Goal: Answer question/provide support

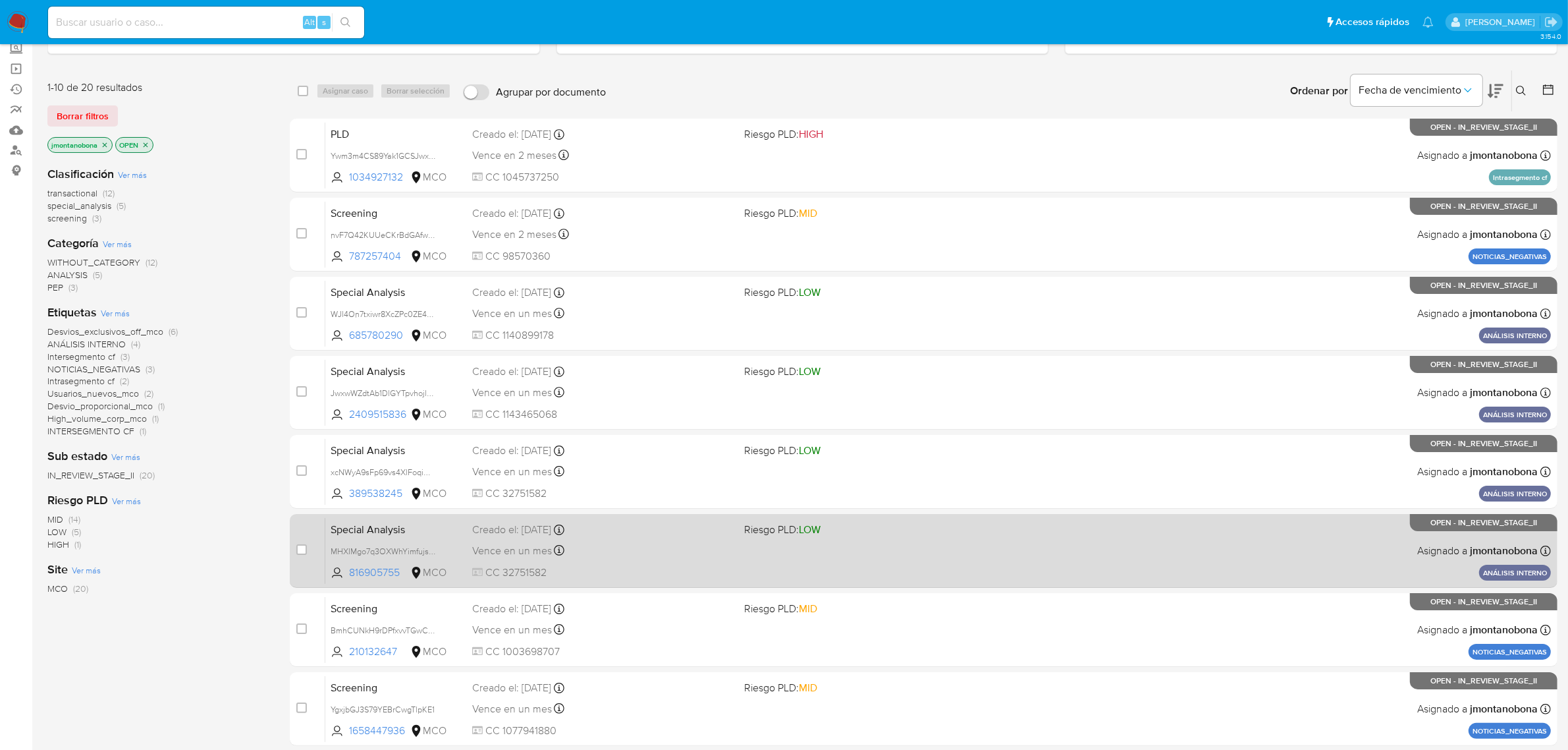
scroll to position [289, 0]
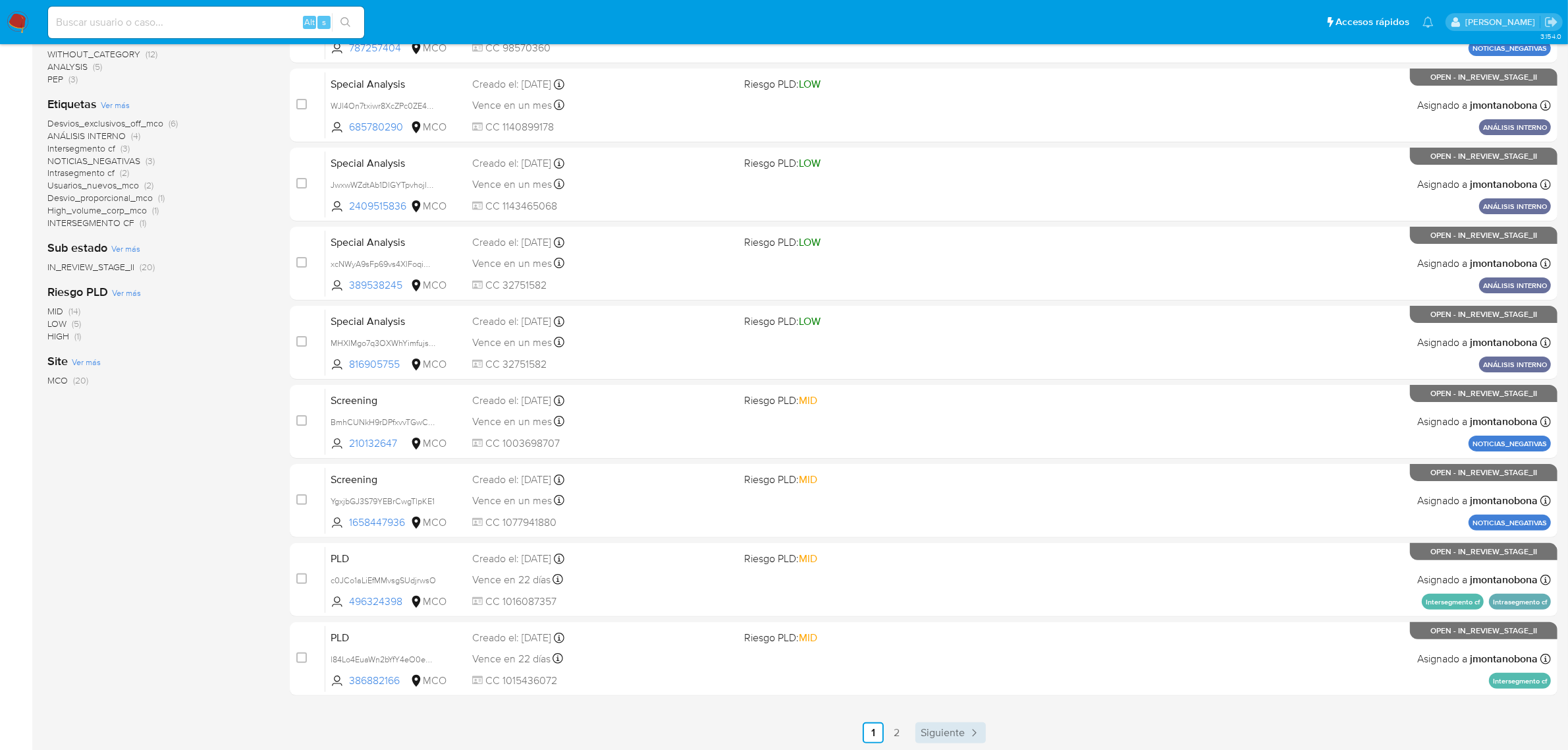
click at [960, 728] on span "Siguiente" at bounding box center [942, 733] width 44 height 11
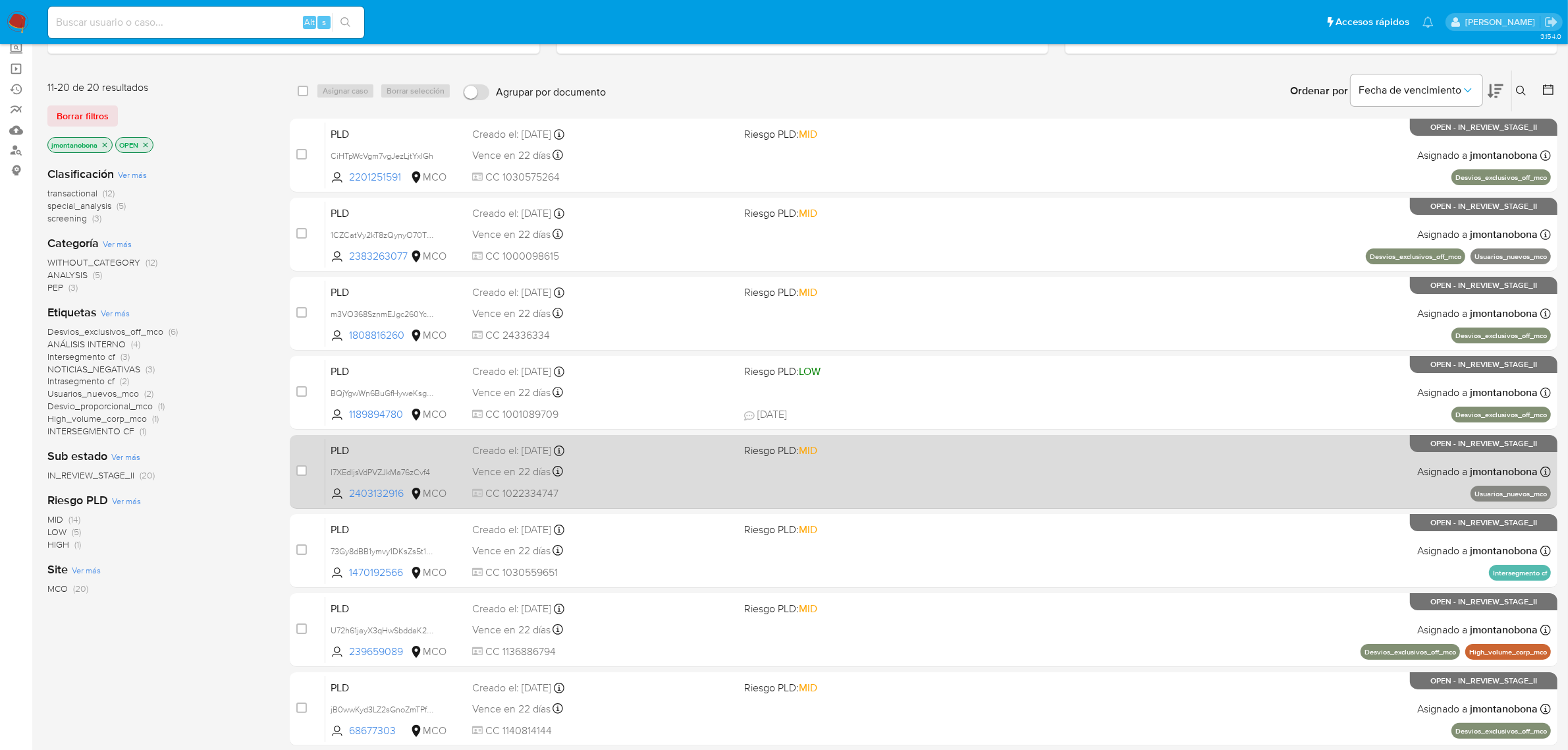
scroll to position [289, 0]
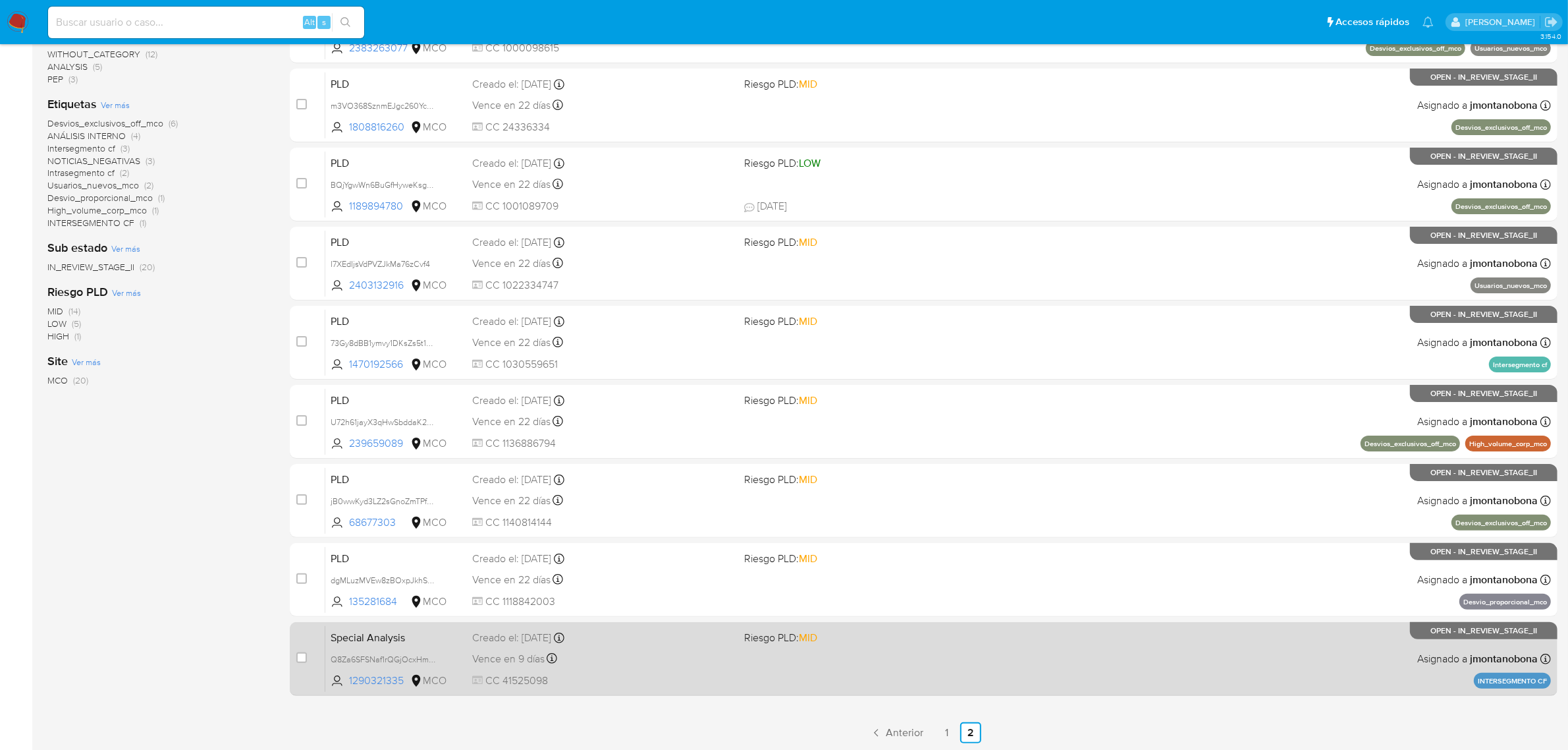
click at [448, 642] on span "Special Analysis" at bounding box center [396, 637] width 131 height 17
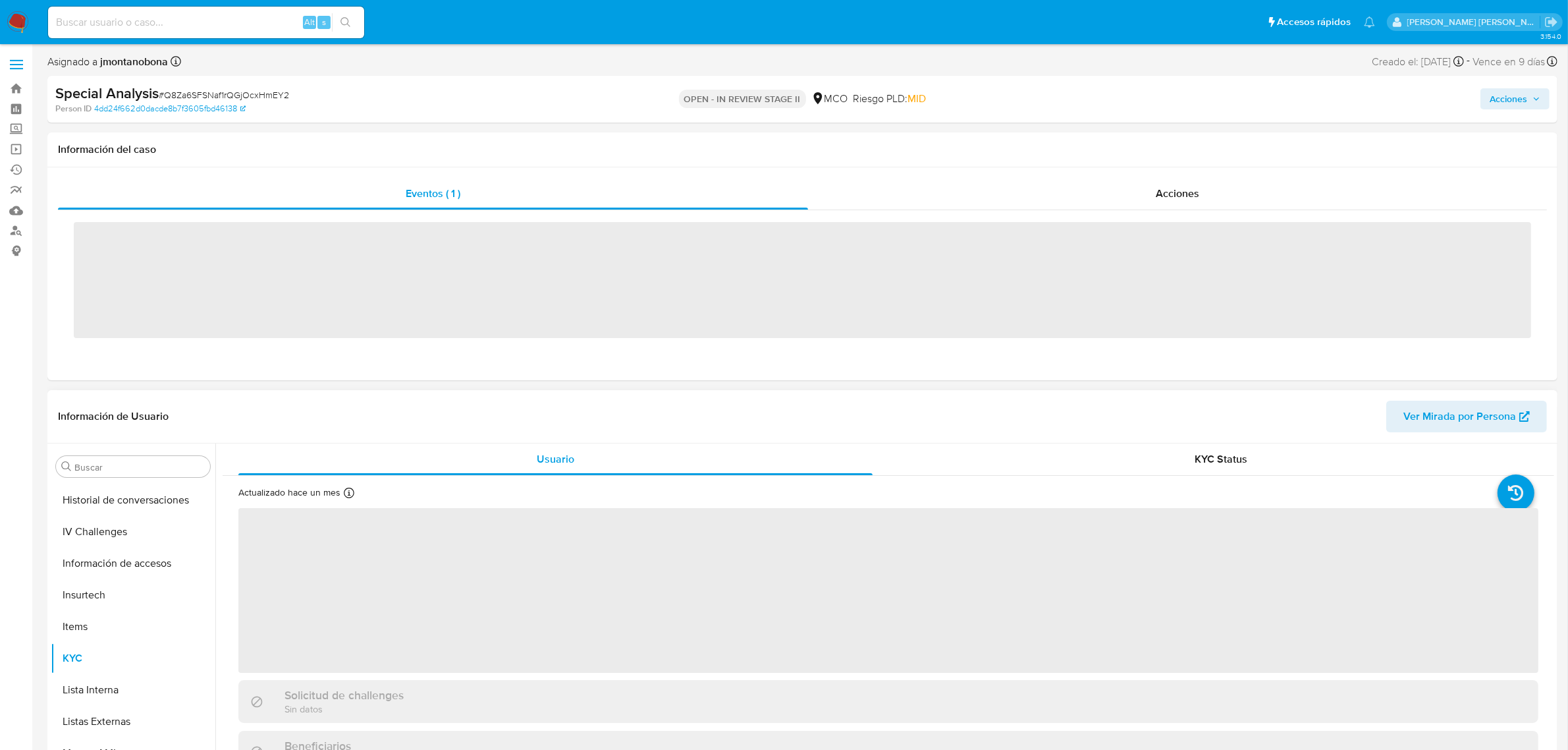
scroll to position [555, 0]
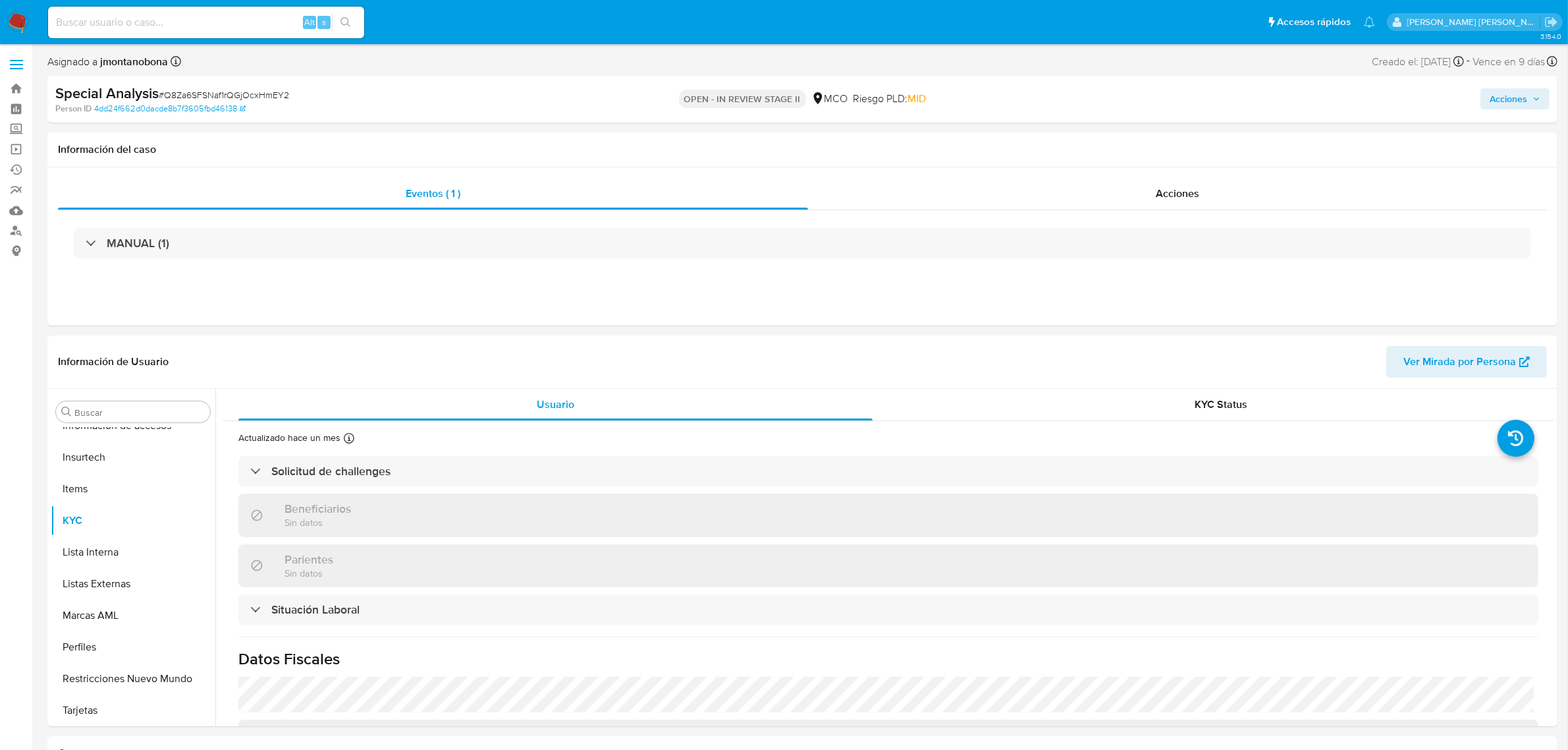
select select "10"
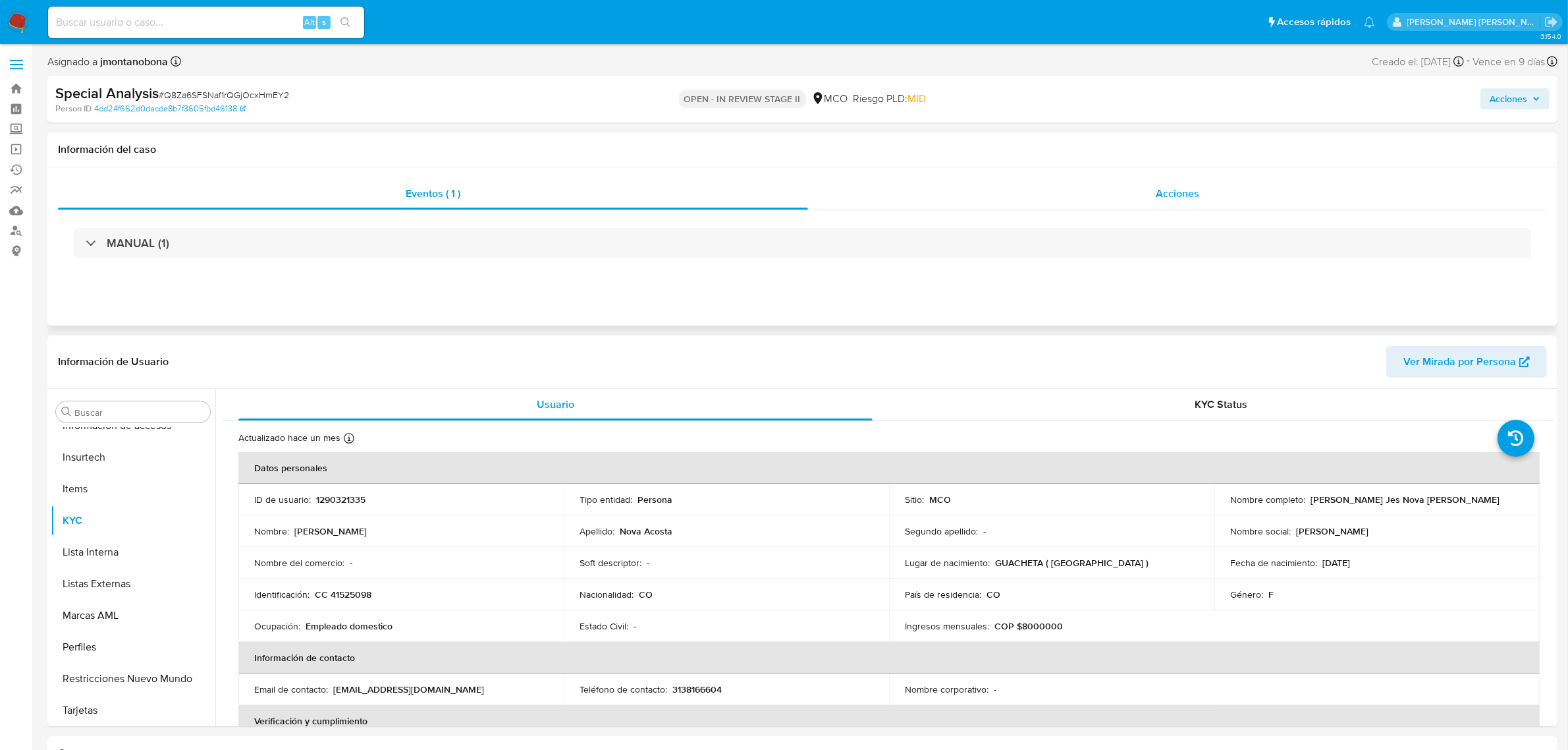
click at [1183, 192] on span "Acciones" at bounding box center [1178, 193] width 43 height 15
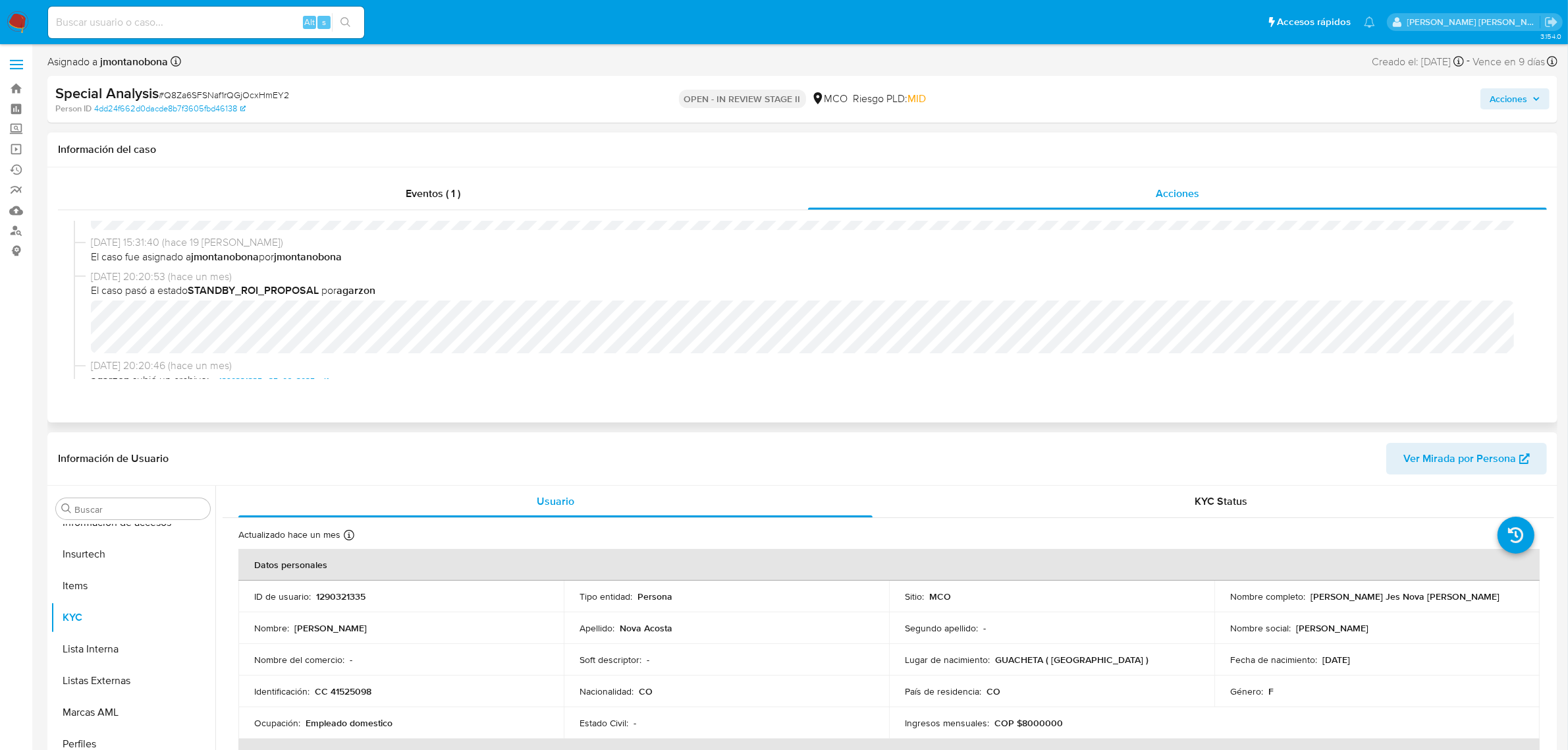
scroll to position [82, 0]
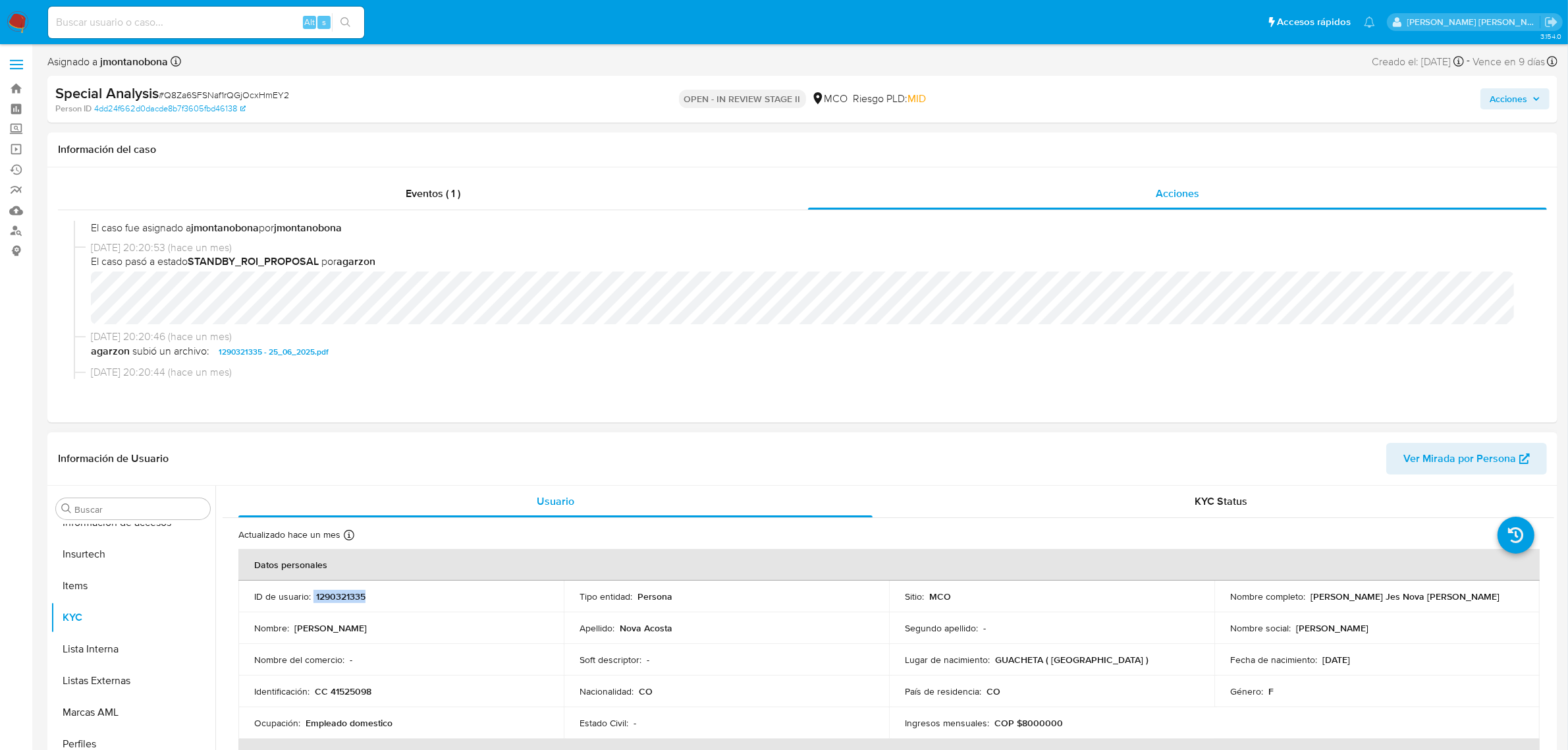
drag, startPoint x: 381, startPoint y: 598, endPoint x: 313, endPoint y: 600, distance: 68.0
click at [313, 600] on div "ID de usuario : 1290321335" at bounding box center [400, 596] width 294 height 12
copy div "1290321335"
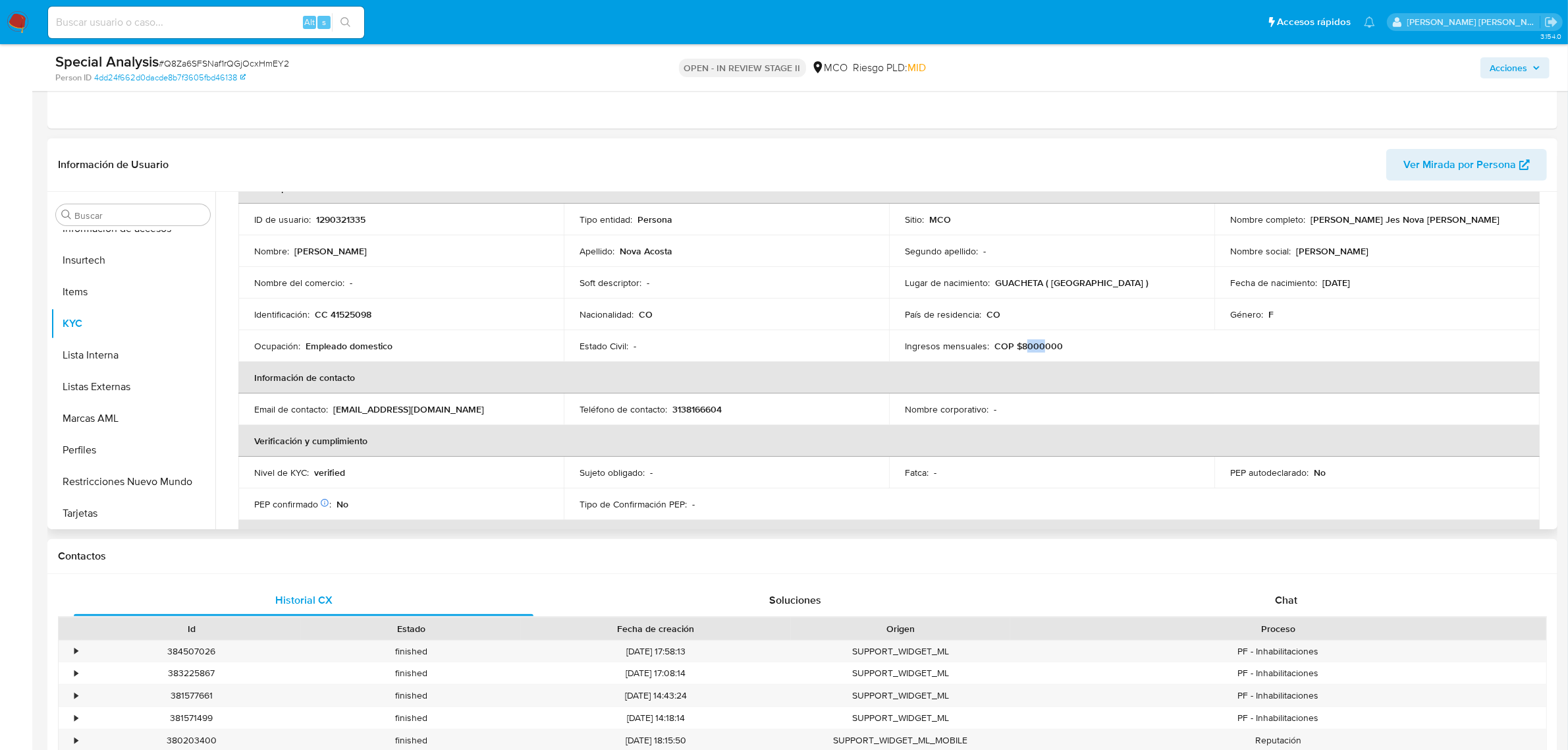
drag, startPoint x: 1021, startPoint y: 347, endPoint x: 1038, endPoint y: 348, distance: 17.0
click at [1038, 348] on p "COP $8000000" at bounding box center [1028, 346] width 69 height 12
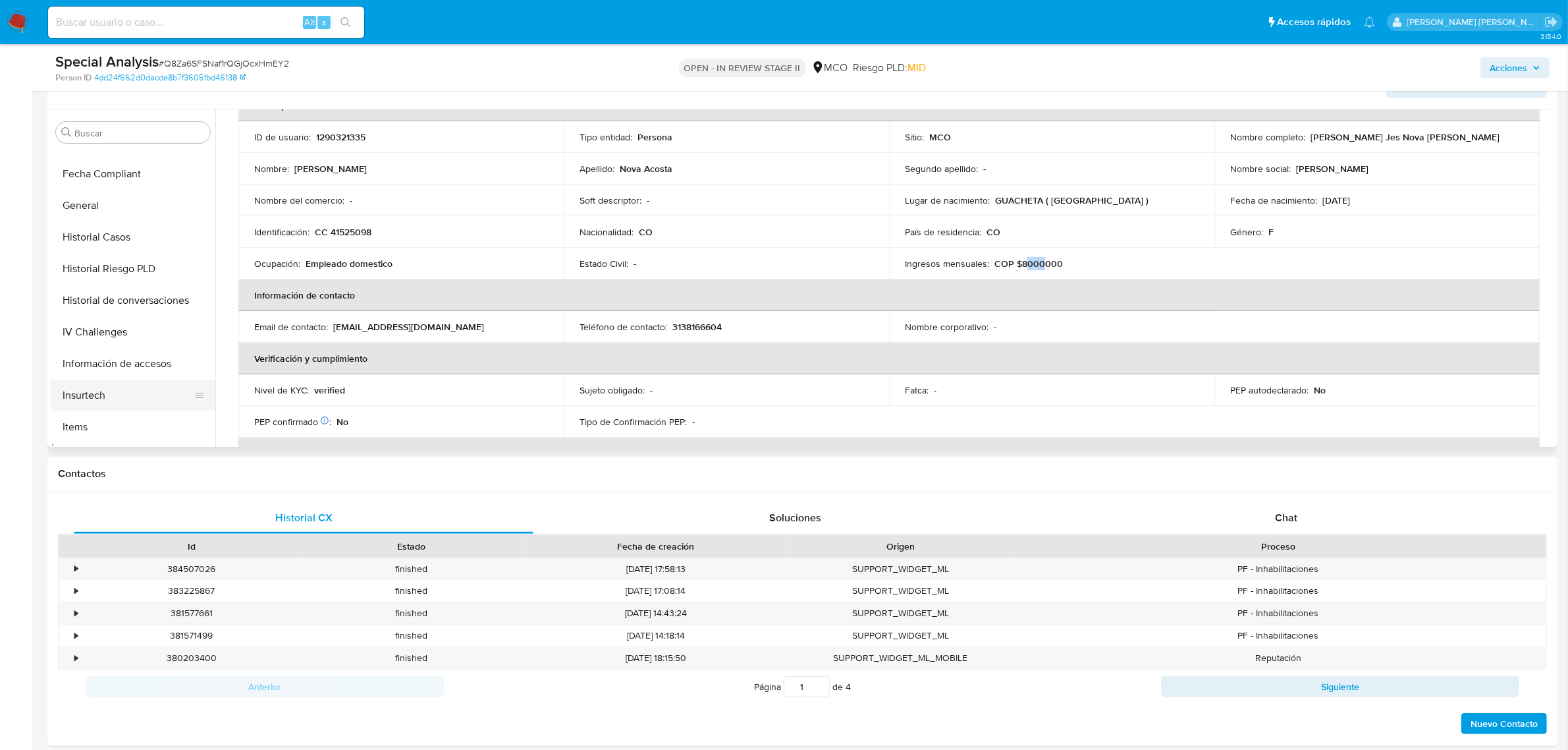
scroll to position [308, 0]
click at [129, 268] on button "Historial Casos" at bounding box center [128, 267] width 154 height 32
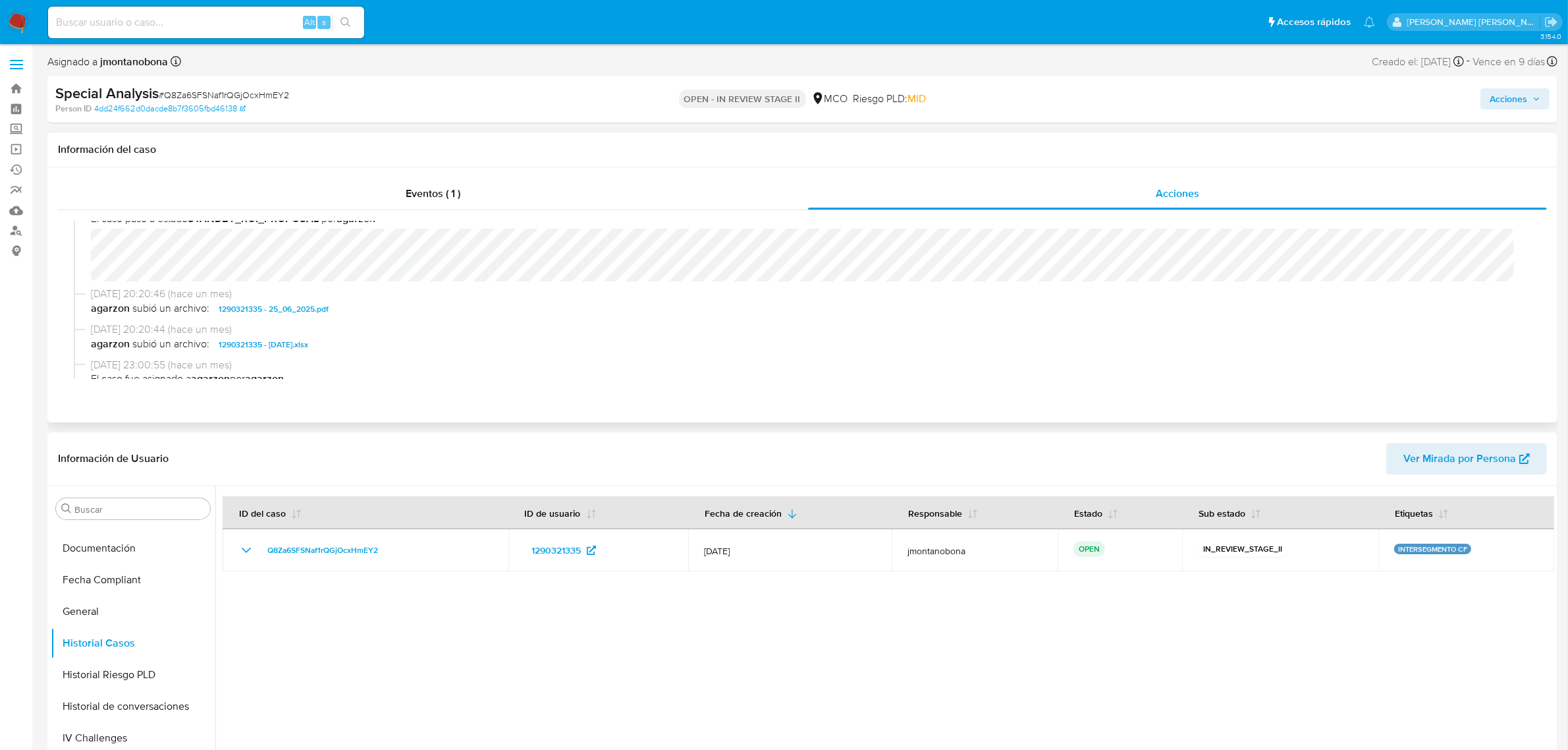
scroll to position [82, 0]
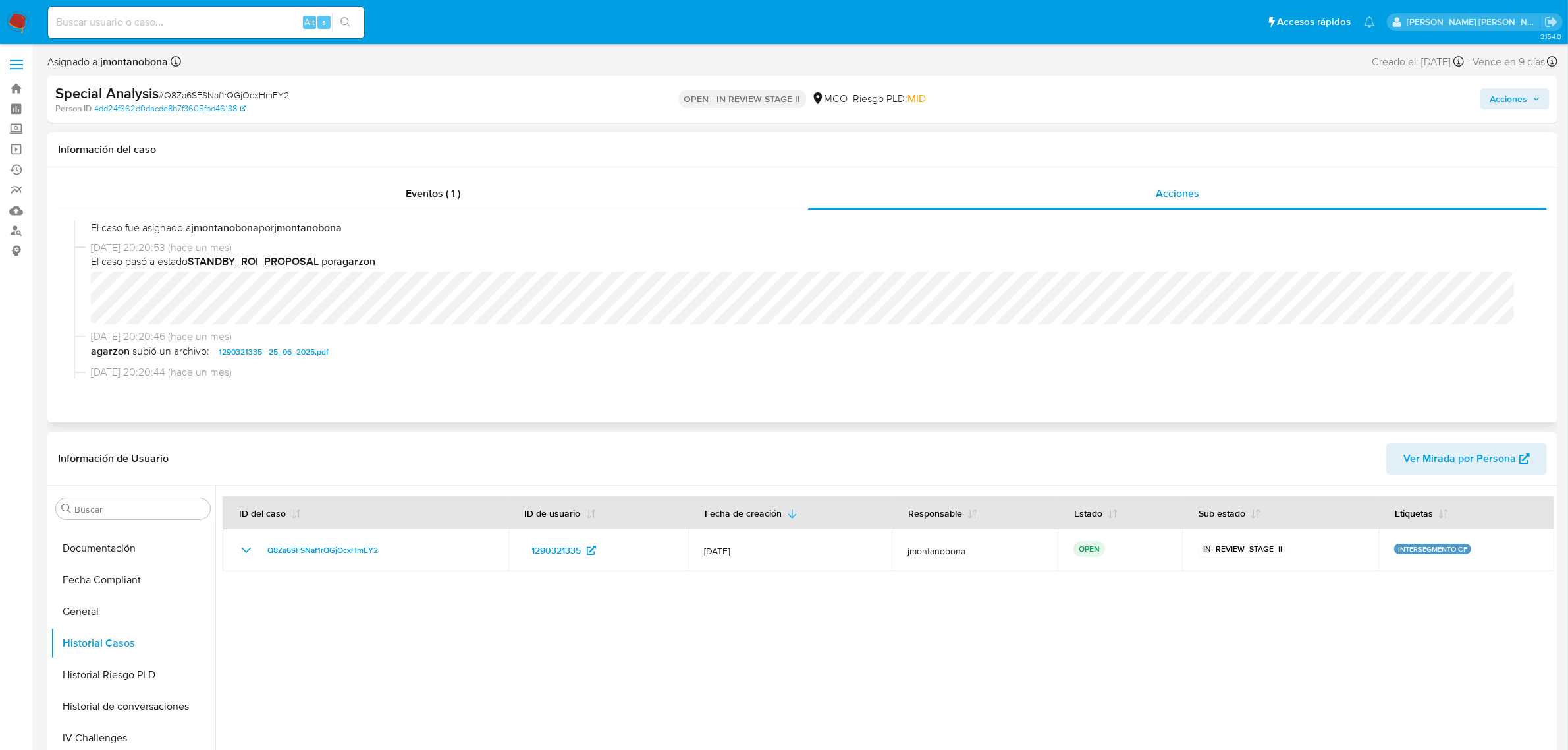
click at [794, 333] on span "16/07/2025 20:20:46 (hace un mes)" at bounding box center [808, 336] width 1435 height 14
click at [1533, 99] on icon "button" at bounding box center [1536, 98] width 8 height 8
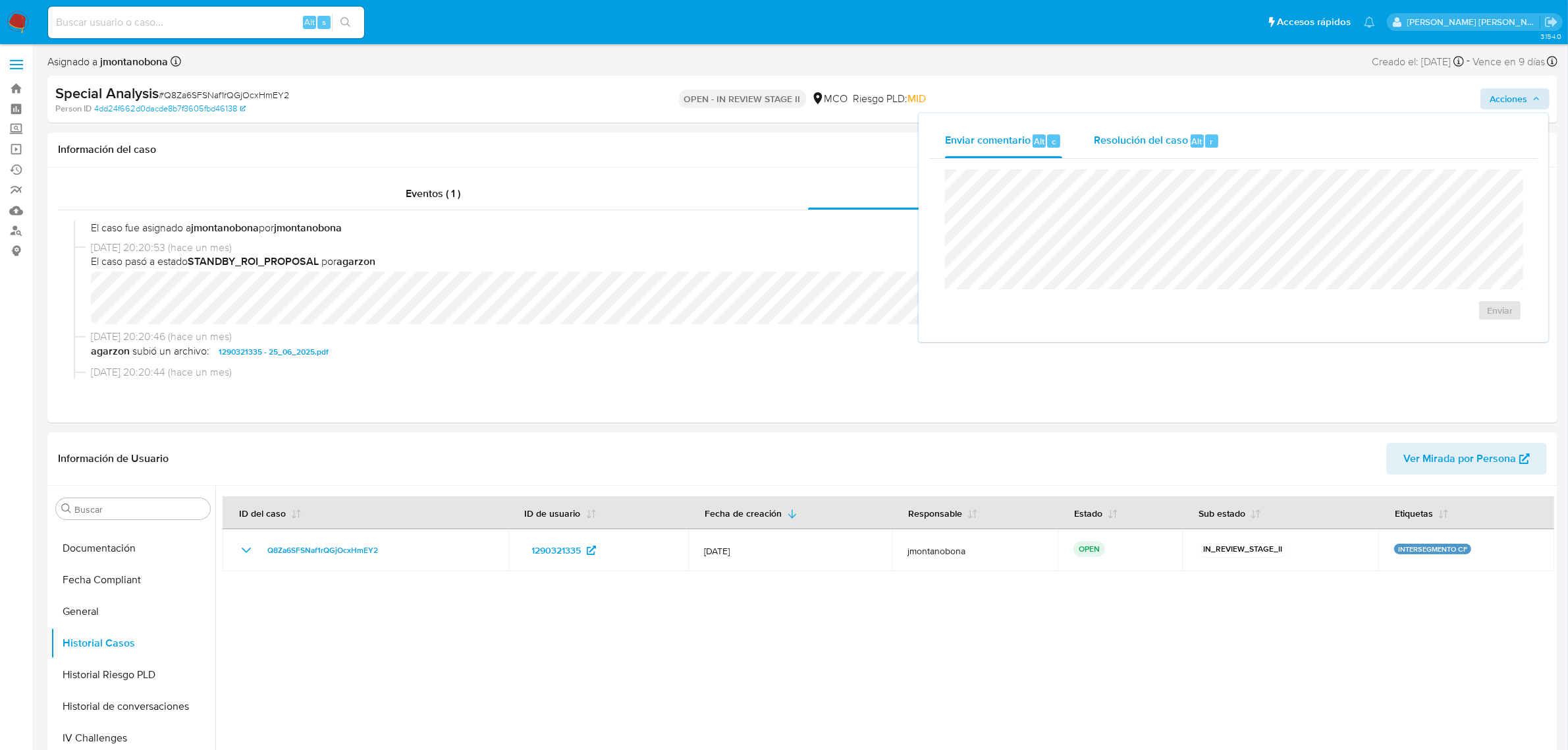
click at [1147, 139] on span "Resolución del caso" at bounding box center [1141, 140] width 95 height 15
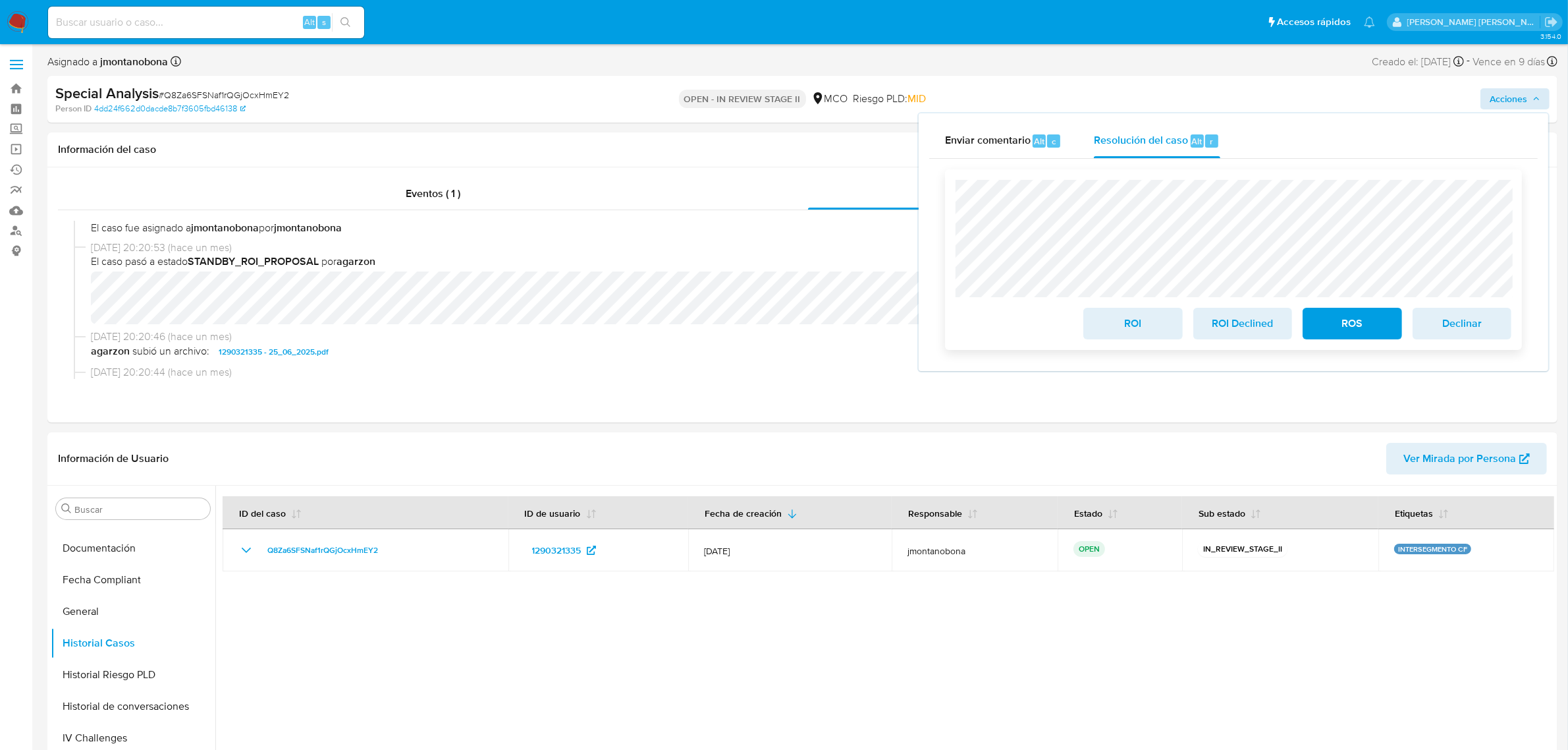
click at [1228, 323] on span "ROI Declined" at bounding box center [1242, 323] width 64 height 29
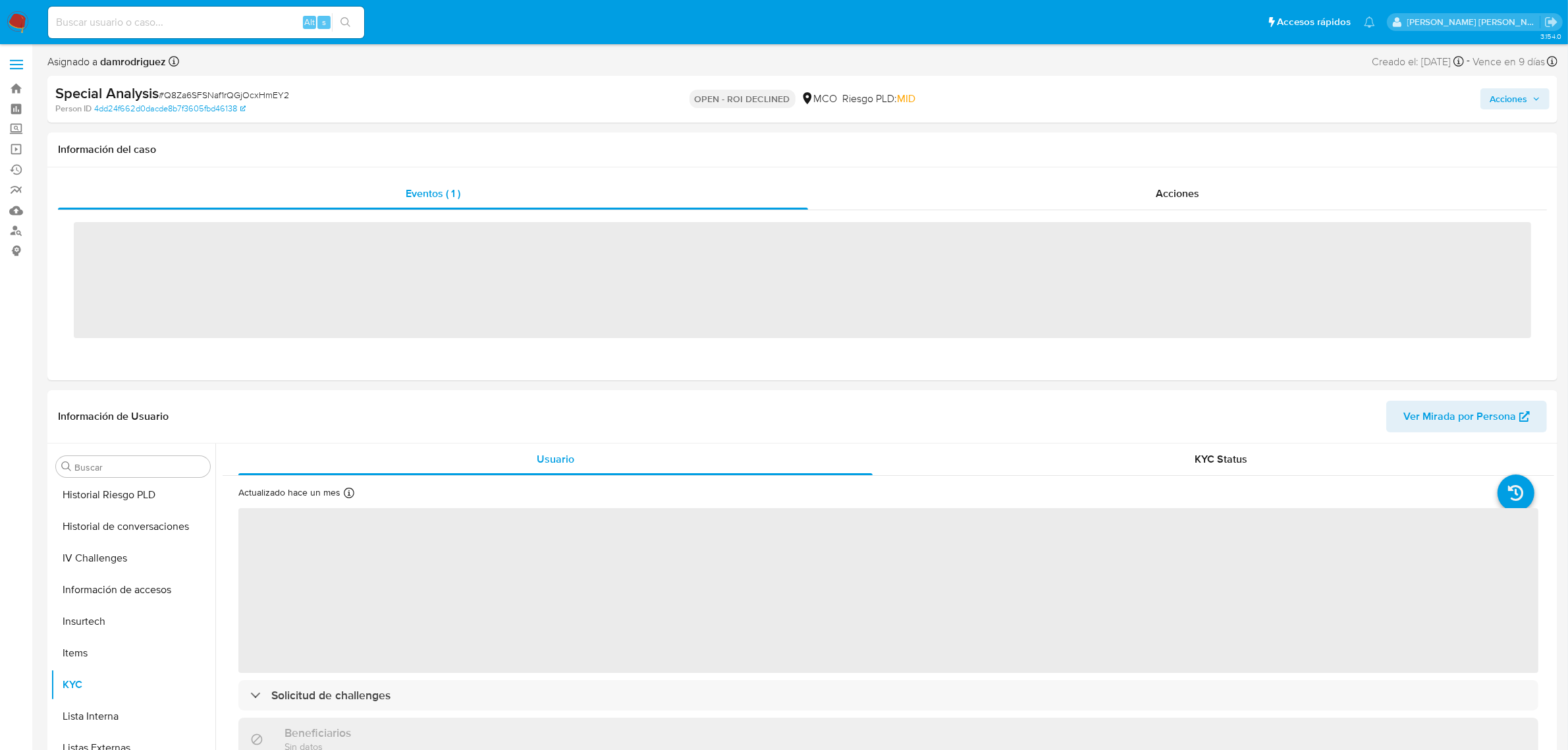
scroll to position [555, 0]
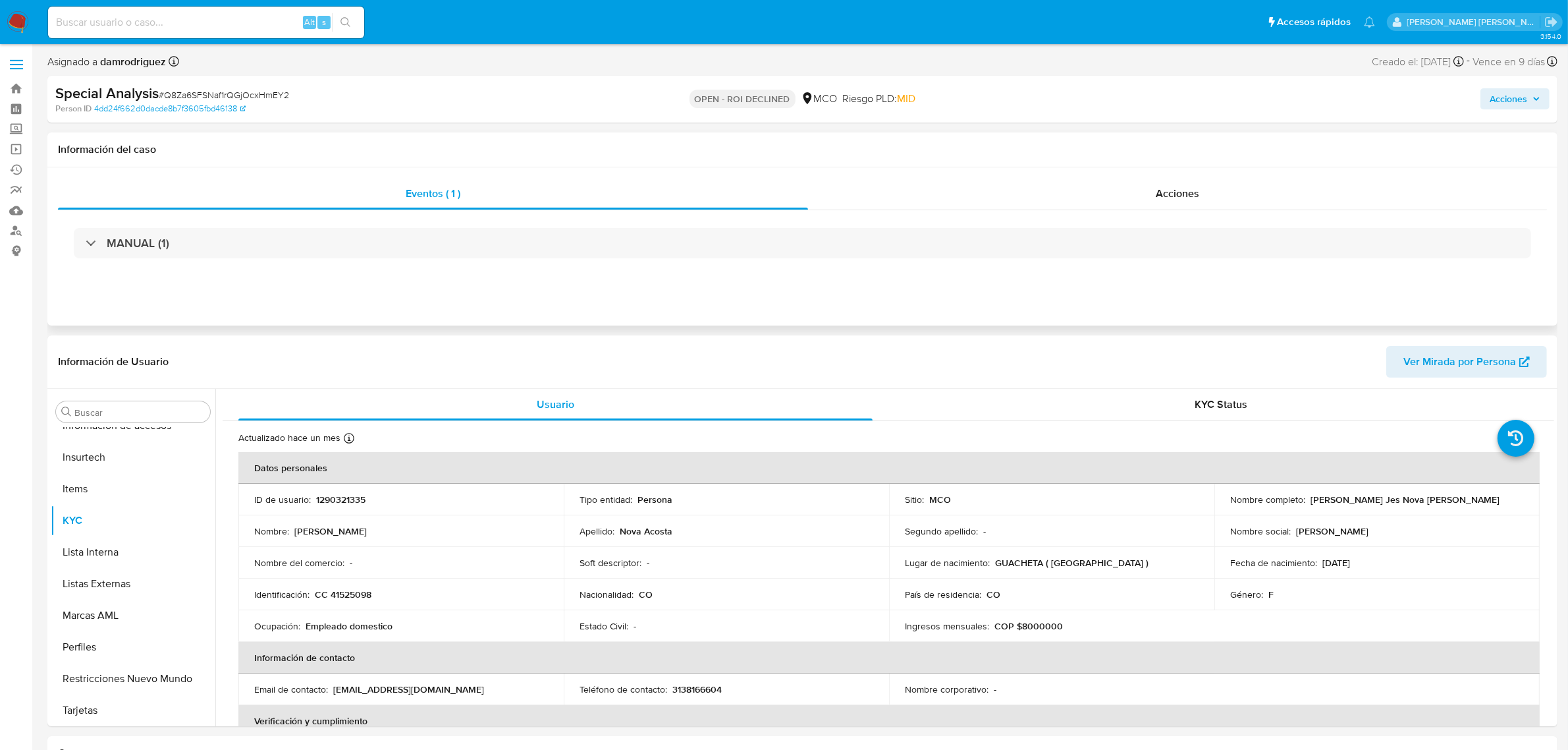
select select "10"
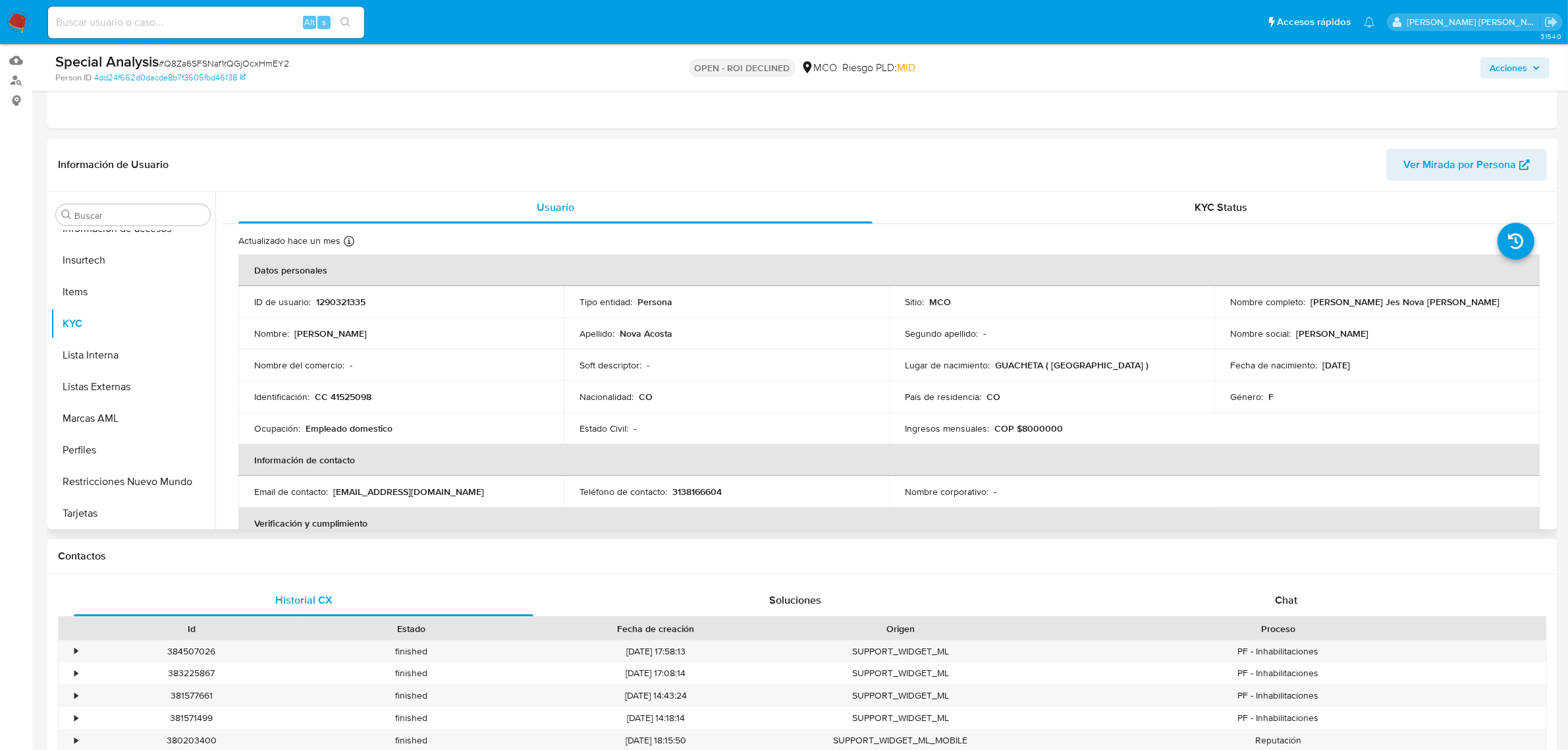
scroll to position [0, 0]
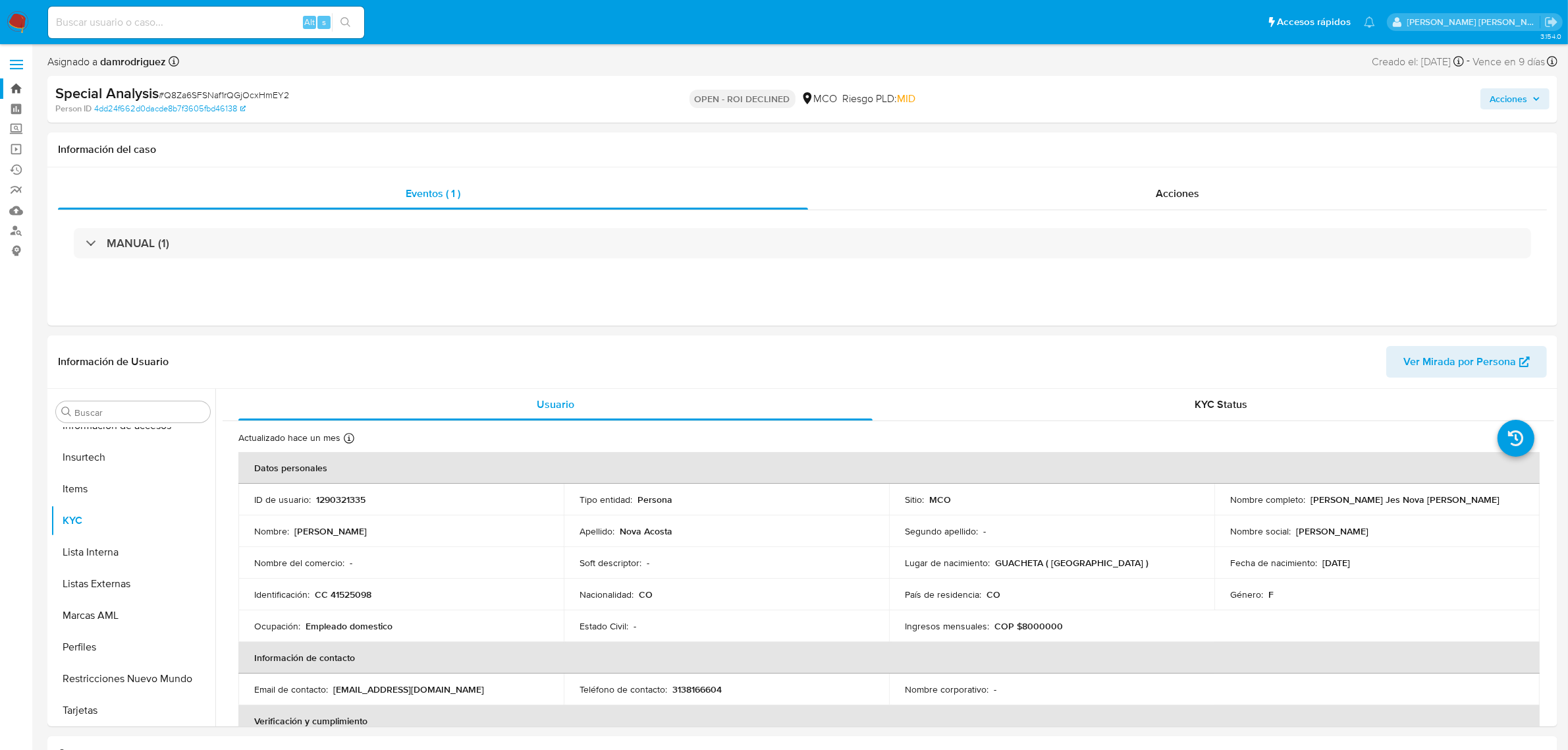
click at [27, 86] on link "Bandeja" at bounding box center [78, 89] width 157 height 20
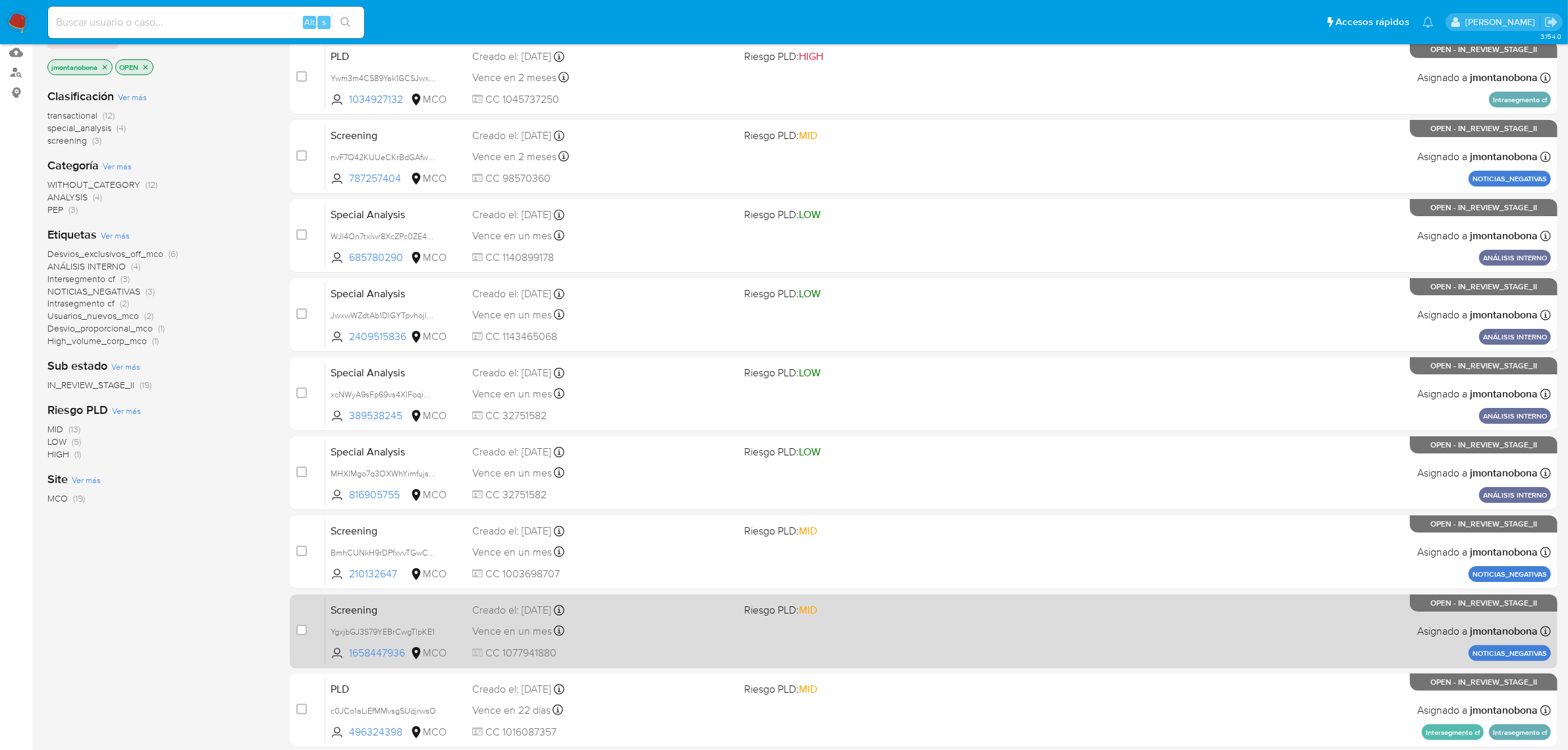
scroll to position [289, 0]
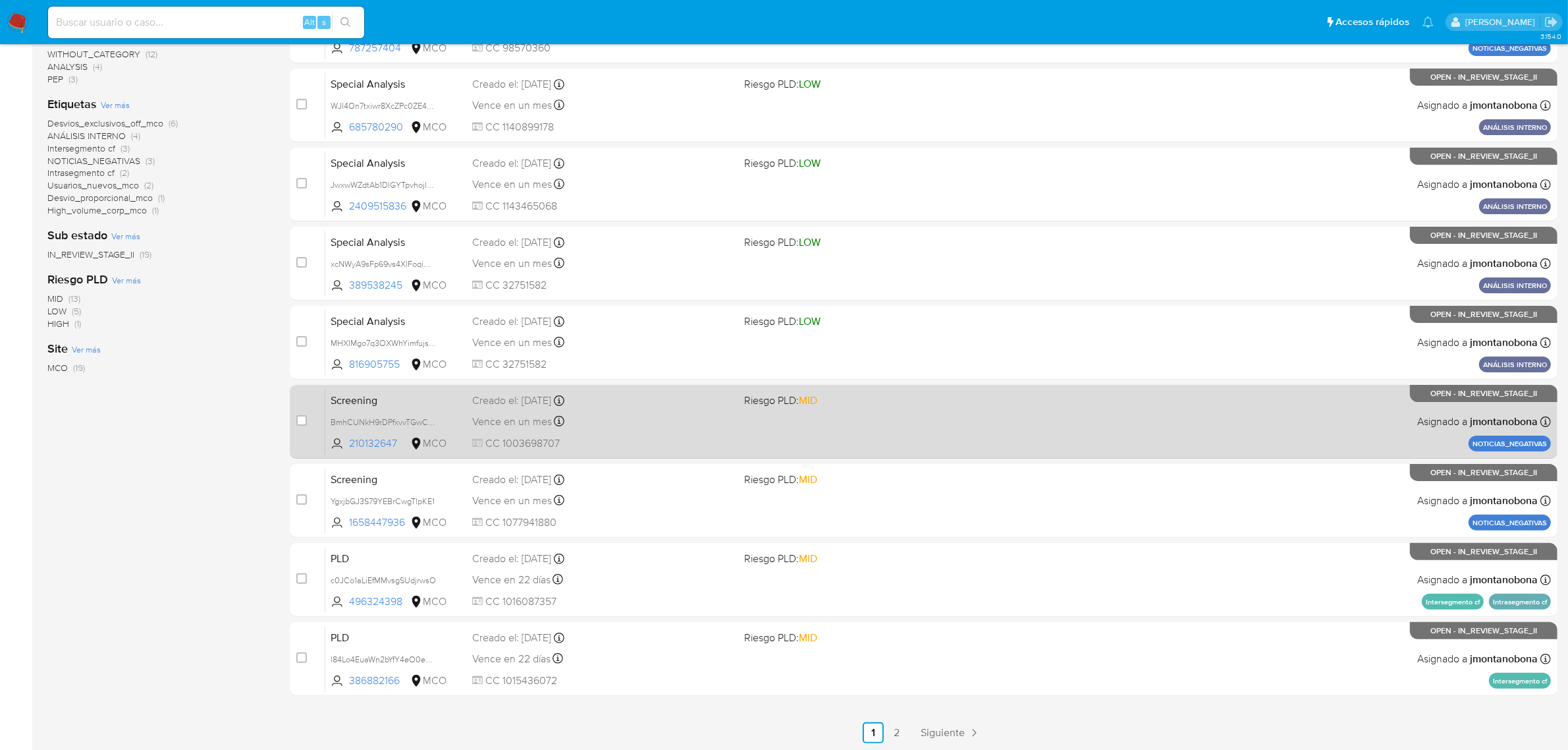
click at [899, 728] on link "2" at bounding box center [896, 732] width 21 height 21
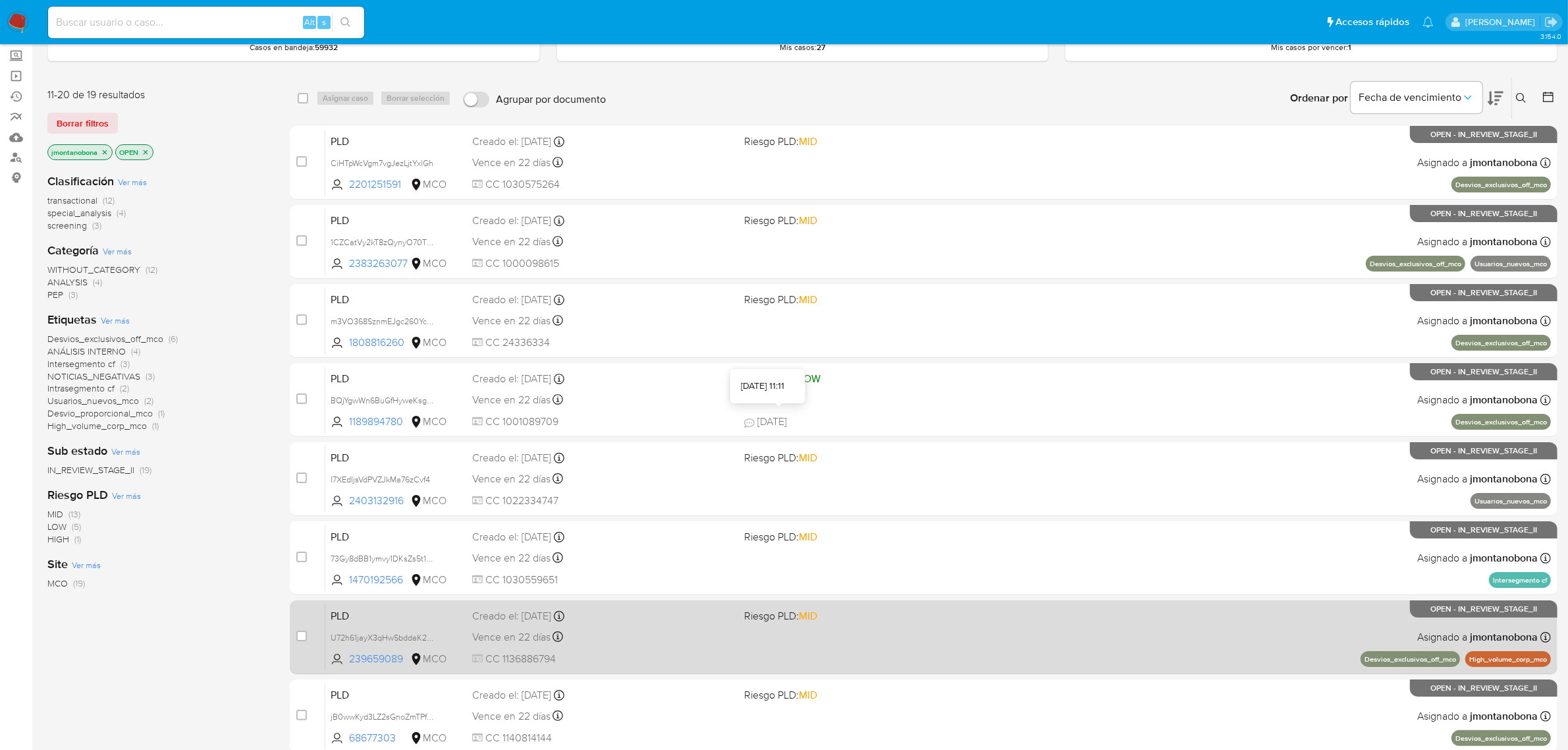
scroll to position [209, 0]
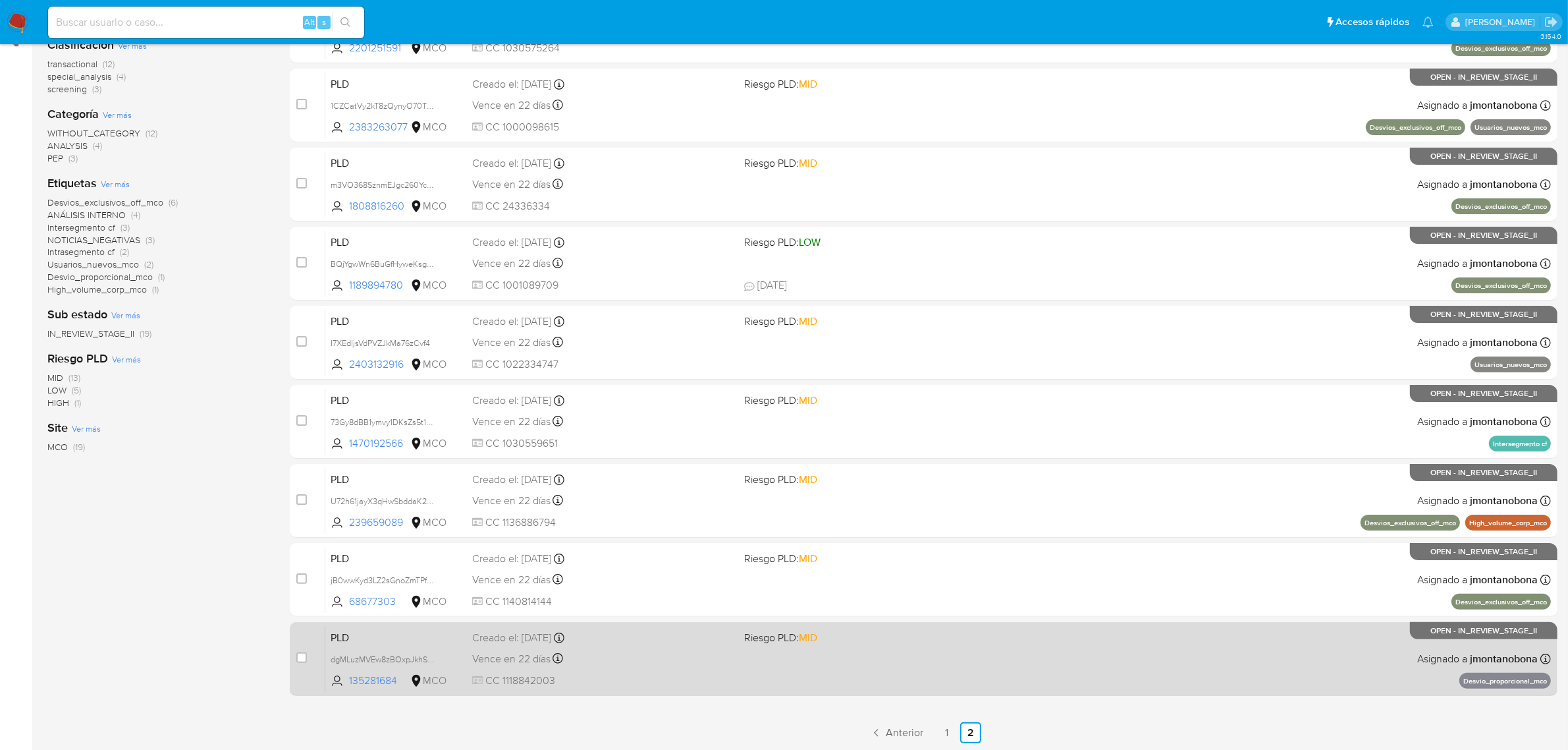
click at [603, 660] on div "Vence en 22 días Vence el 10/09/2025 05:03:28" at bounding box center [603, 658] width 262 height 18
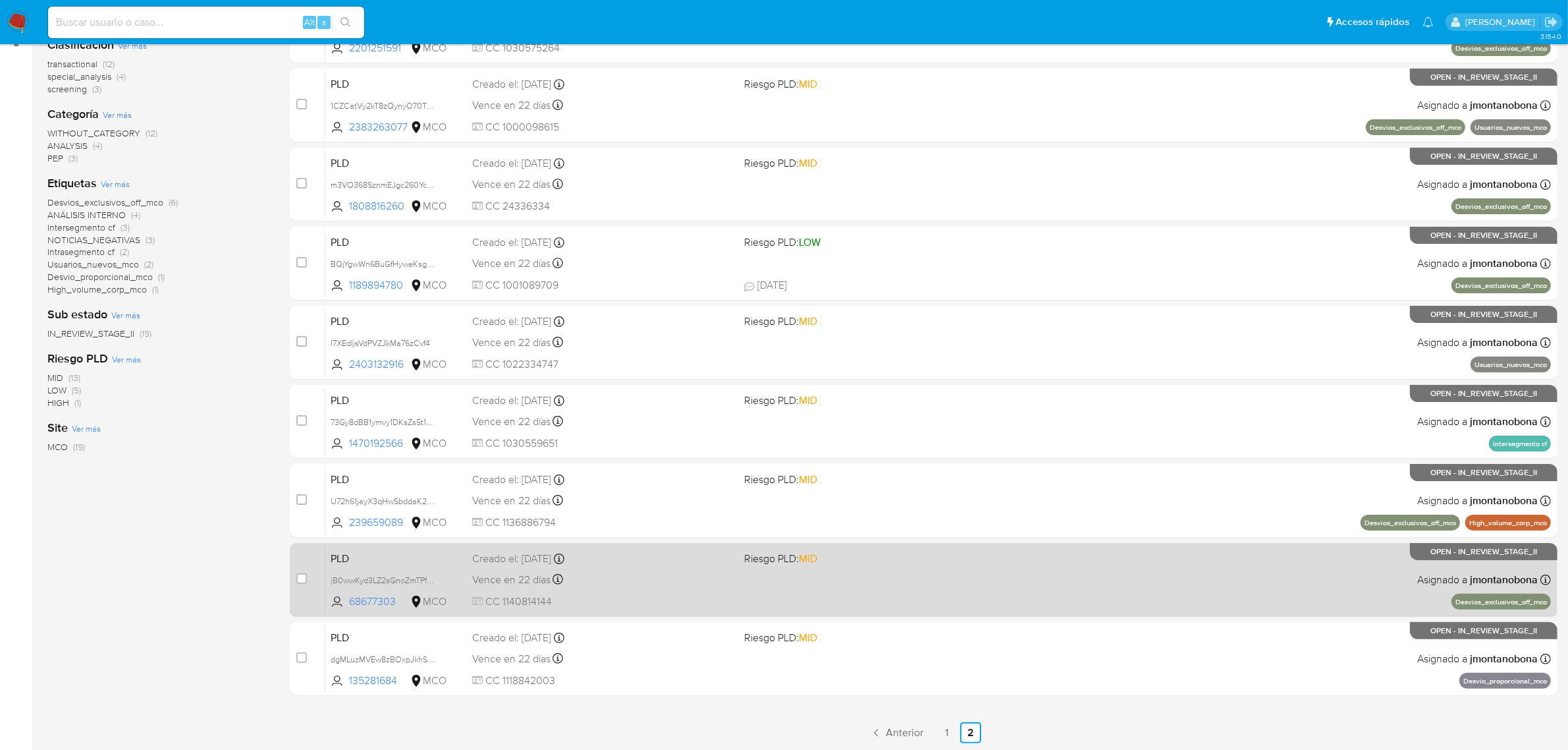
click at [394, 554] on span "PLD" at bounding box center [396, 557] width 131 height 17
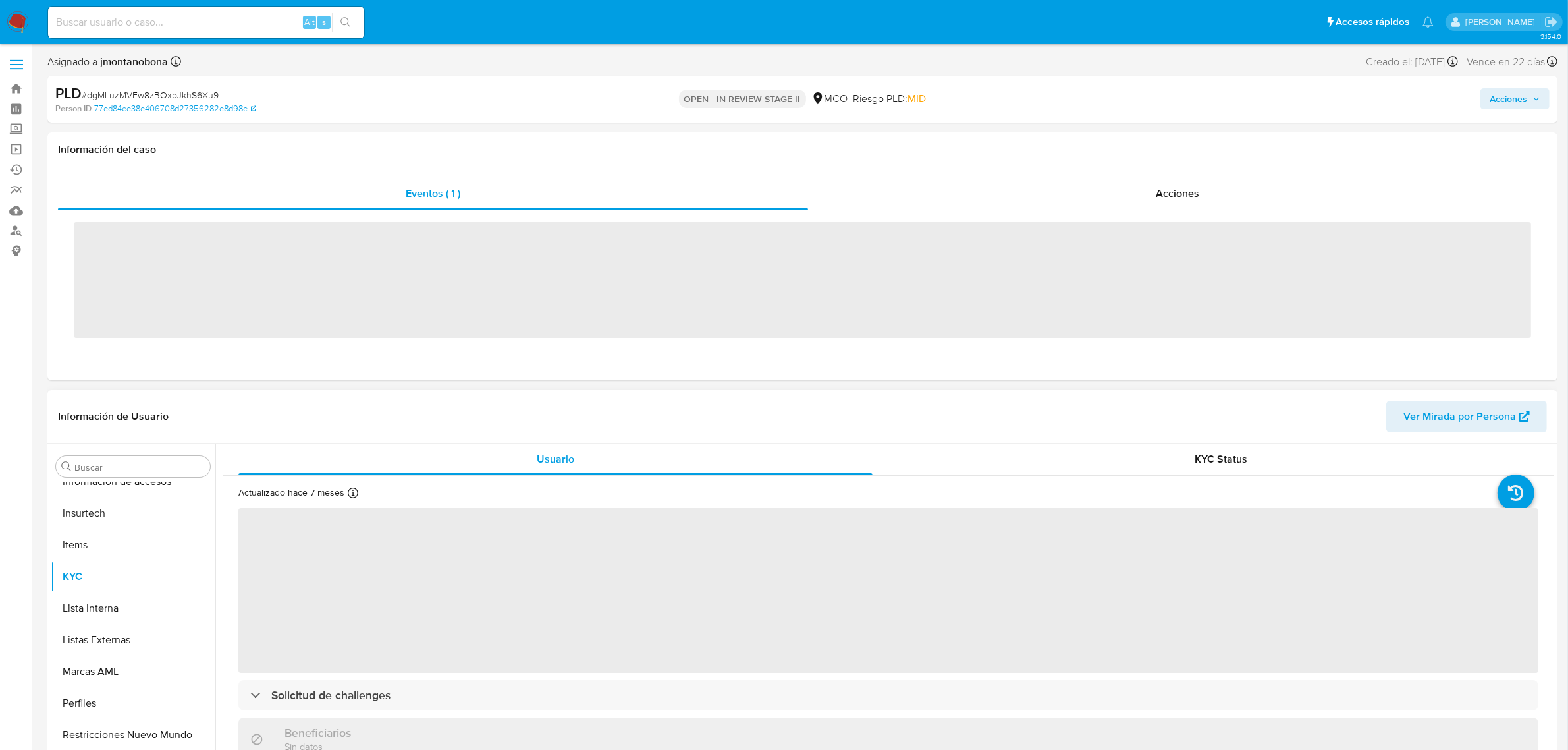
scroll to position [555, 0]
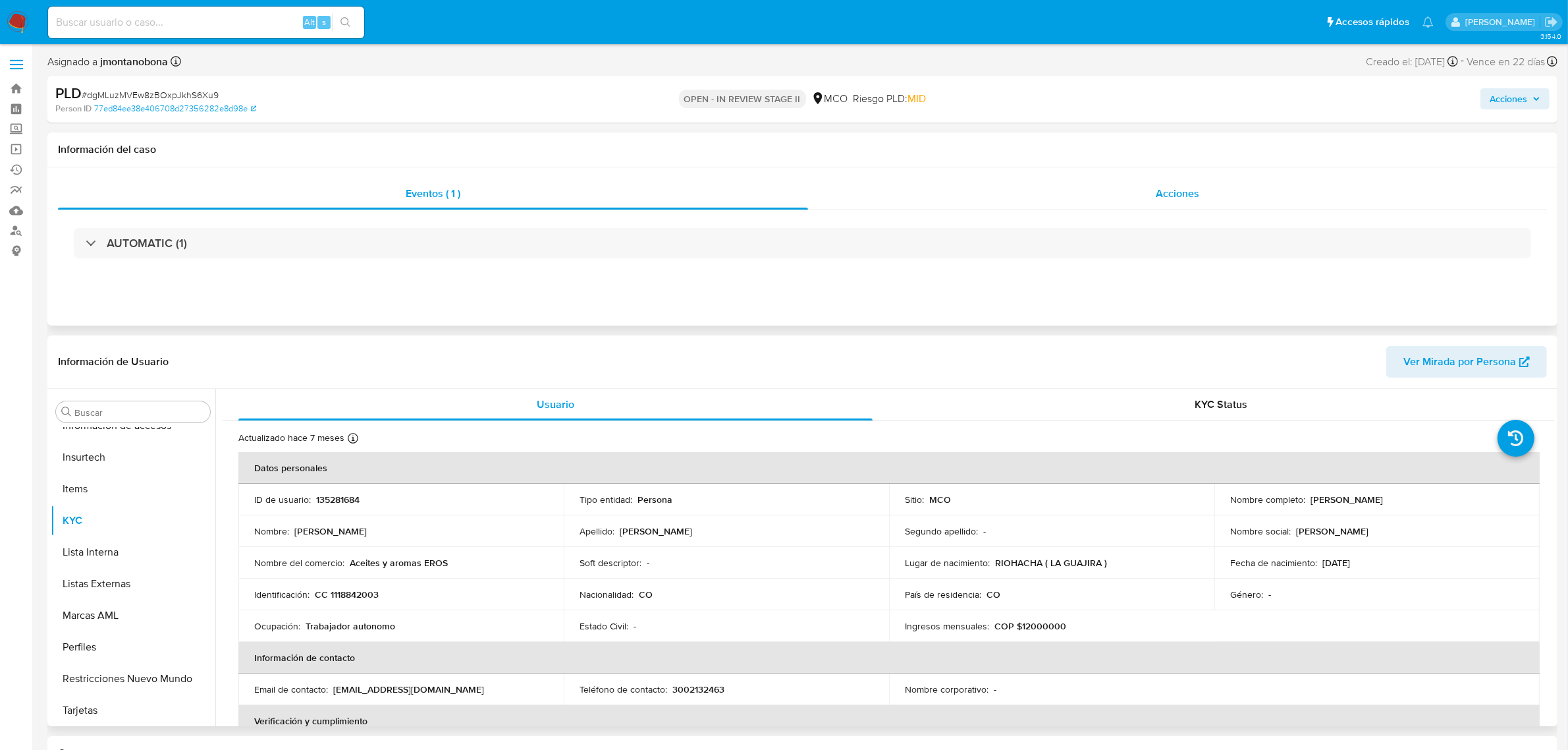
click at [1160, 192] on span "Acciones" at bounding box center [1178, 193] width 43 height 15
select select "10"
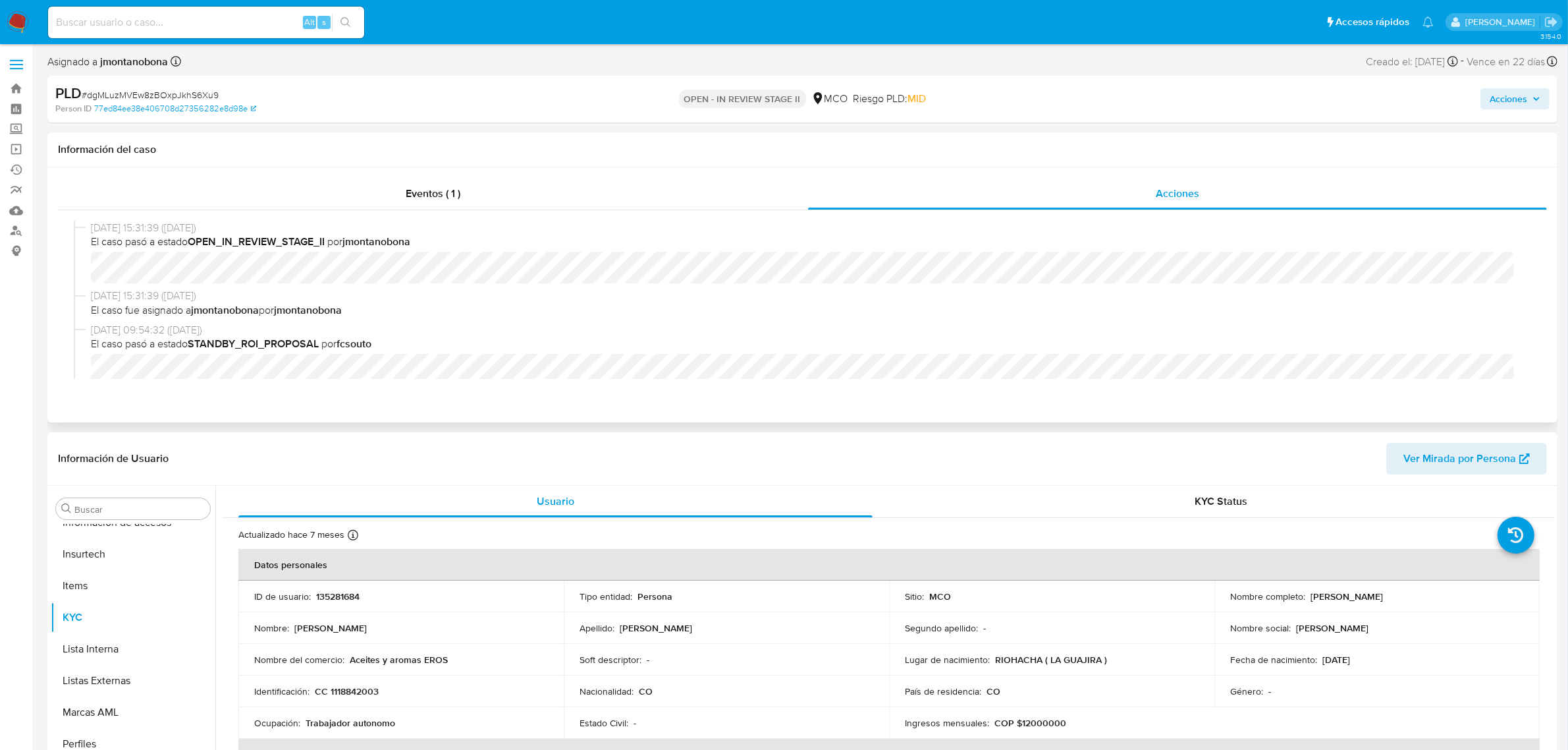
scroll to position [82, 0]
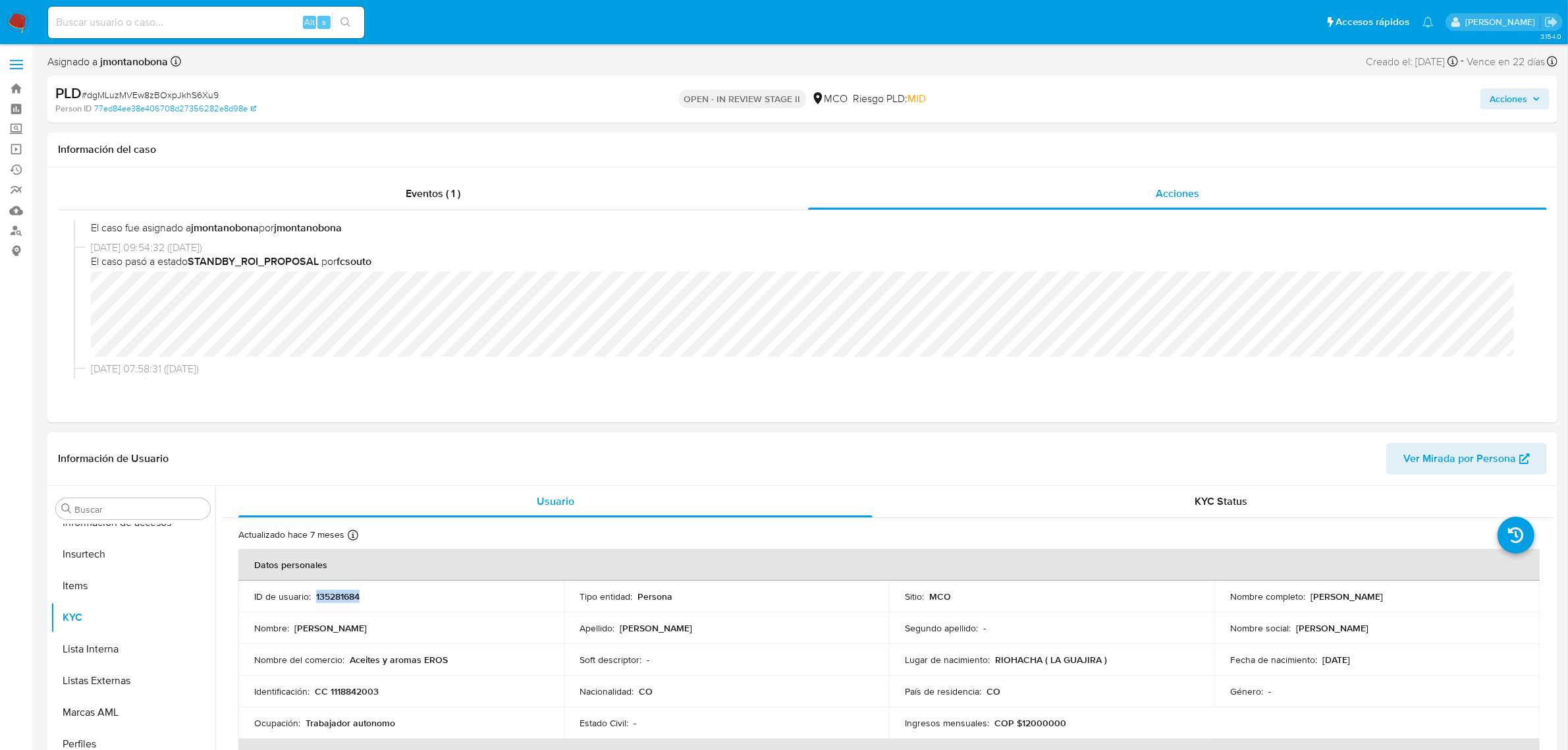
drag, startPoint x: 370, startPoint y: 600, endPoint x: 316, endPoint y: 598, distance: 54.0
click at [316, 598] on div "ID de usuario : 135281684" at bounding box center [400, 596] width 294 height 12
copy p "135281684"
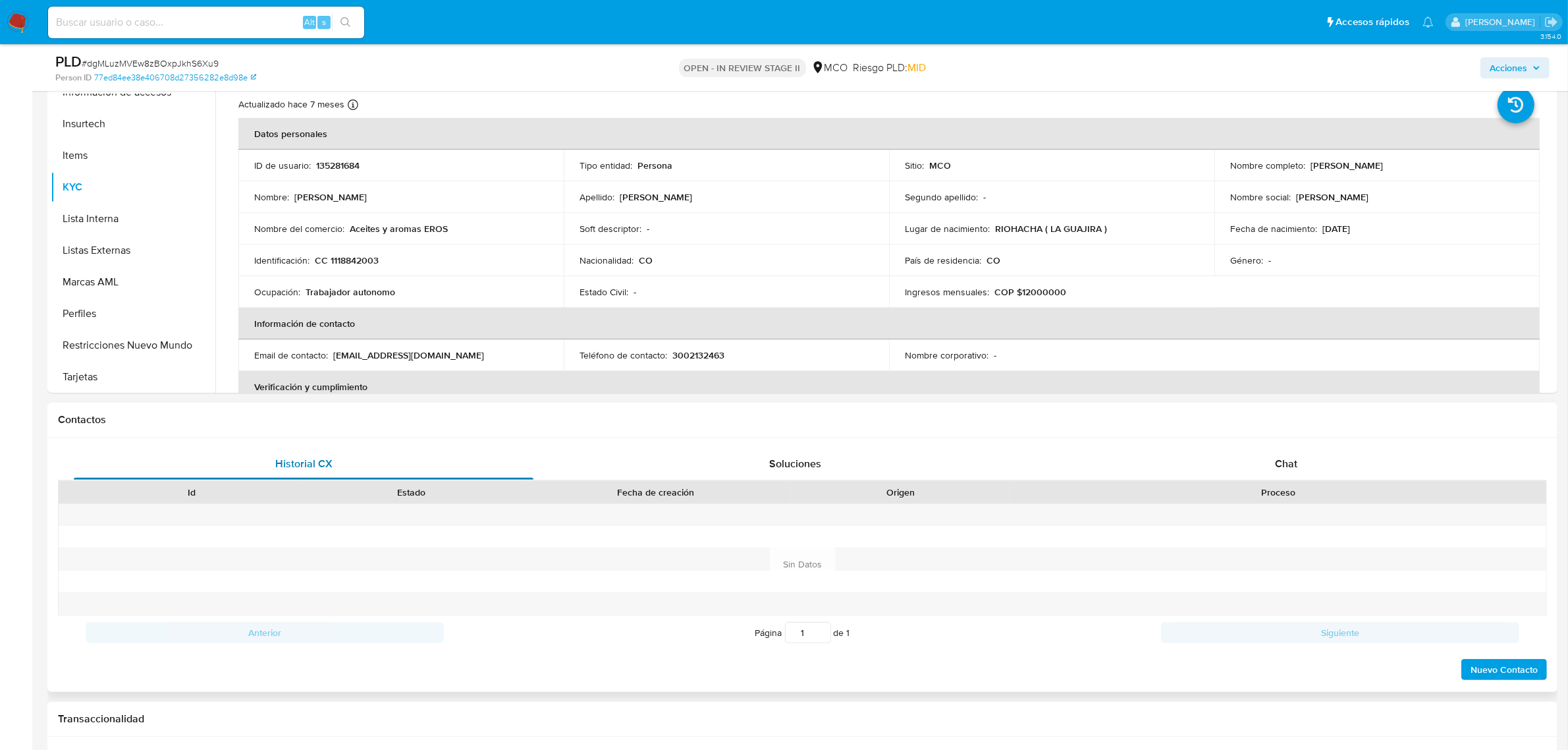
scroll to position [411, 0]
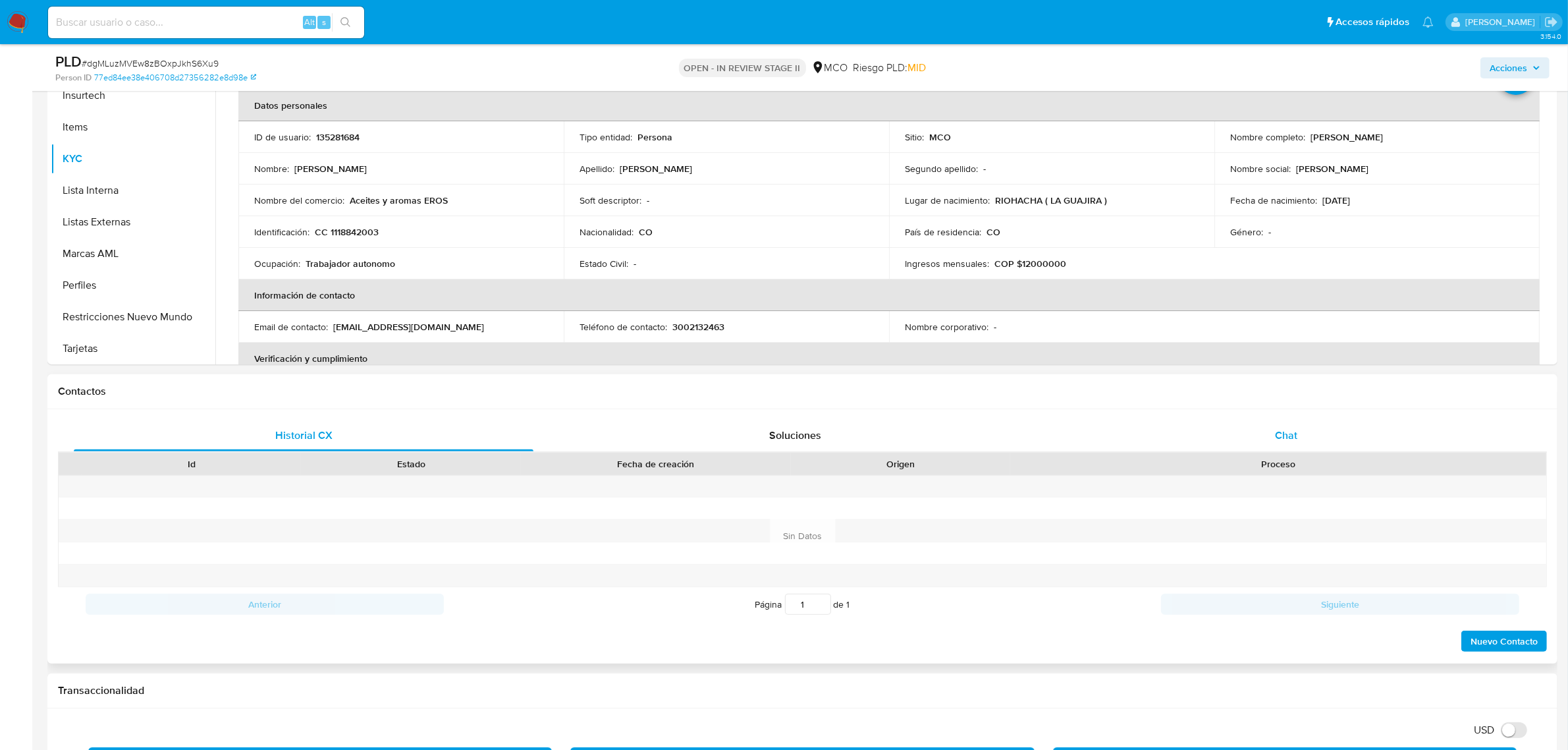
click at [1286, 445] on div "Chat" at bounding box center [1286, 435] width 460 height 32
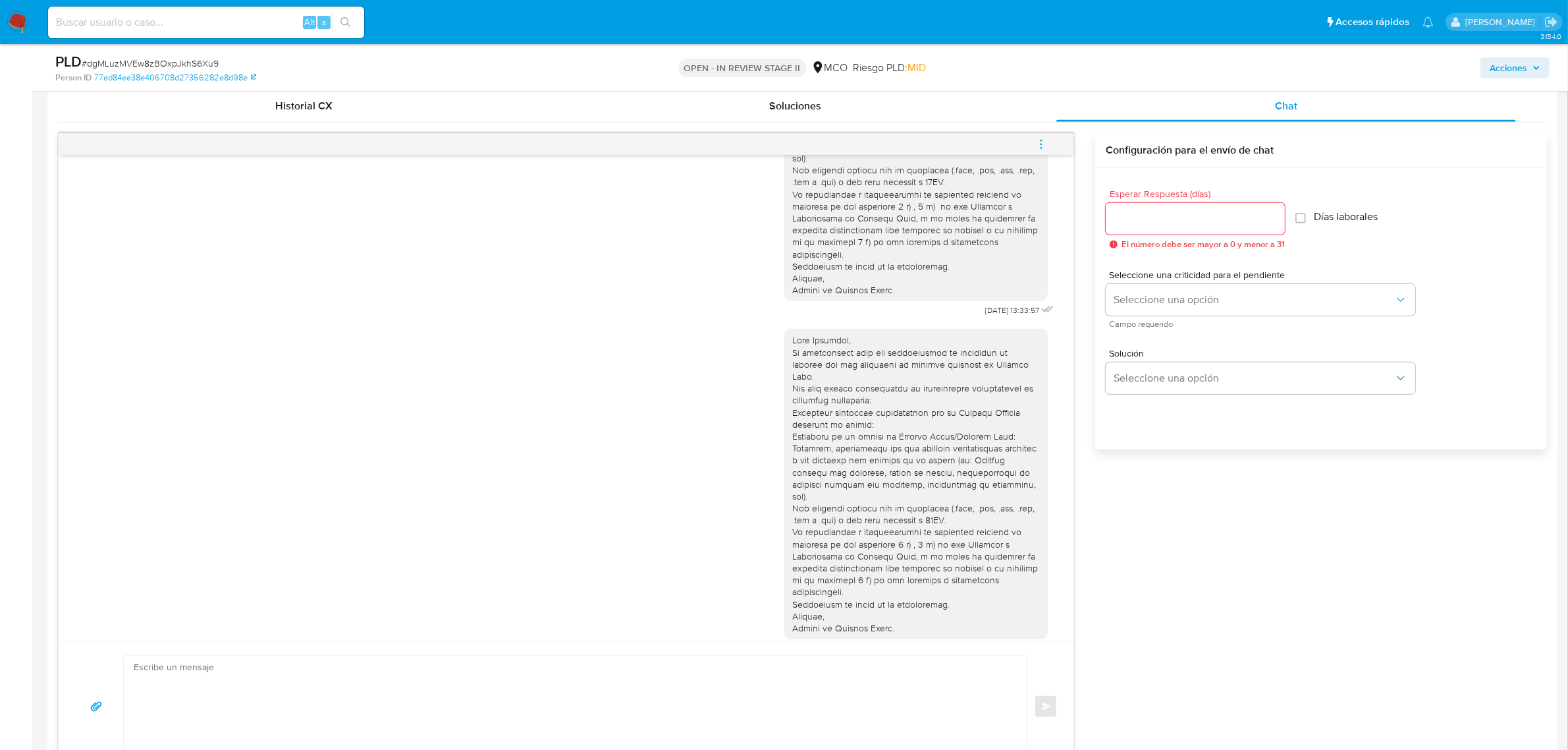
scroll to position [824, 0]
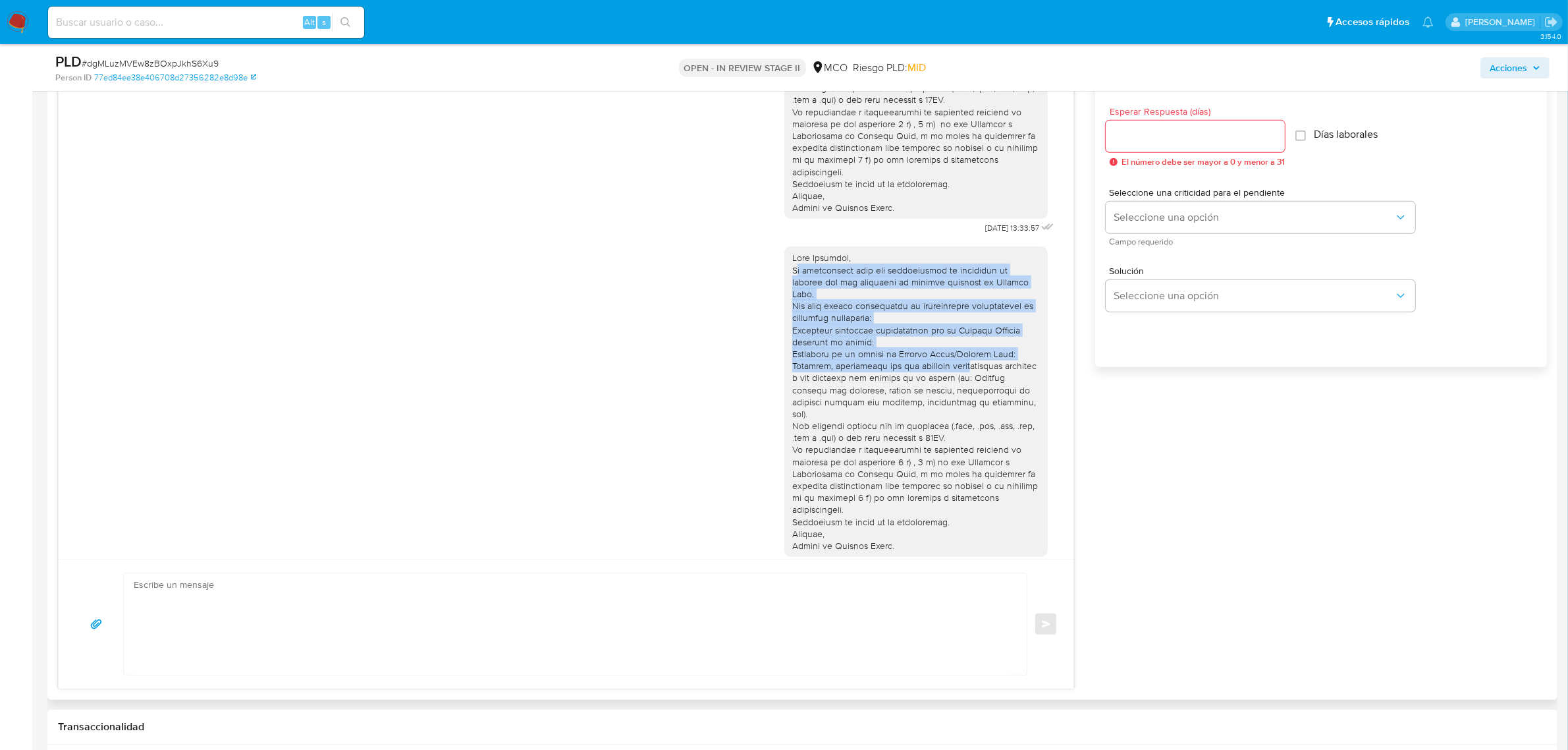
drag, startPoint x: 785, startPoint y: 256, endPoint x: 969, endPoint y: 366, distance: 214.4
click at [969, 365] on div at bounding box center [916, 401] width 248 height 300
click at [893, 357] on div at bounding box center [916, 401] width 248 height 300
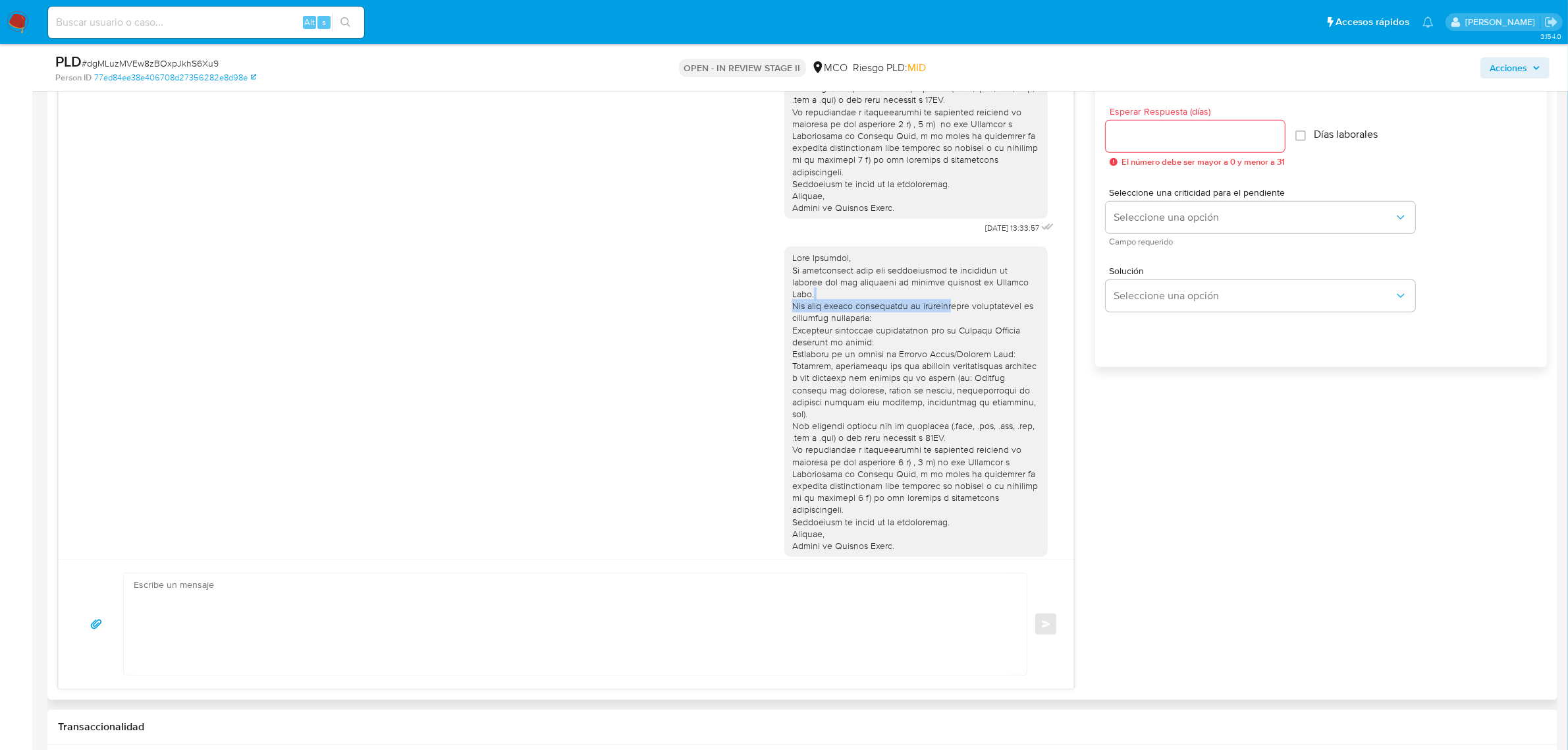
drag, startPoint x: 822, startPoint y: 281, endPoint x: 937, endPoint y: 295, distance: 115.8
click at [937, 295] on div at bounding box center [916, 401] width 248 height 300
drag, startPoint x: 879, startPoint y: 313, endPoint x: 845, endPoint y: 311, distance: 34.1
click at [877, 313] on div at bounding box center [916, 401] width 248 height 300
drag, startPoint x: 789, startPoint y: 301, endPoint x: 999, endPoint y: 306, distance: 210.1
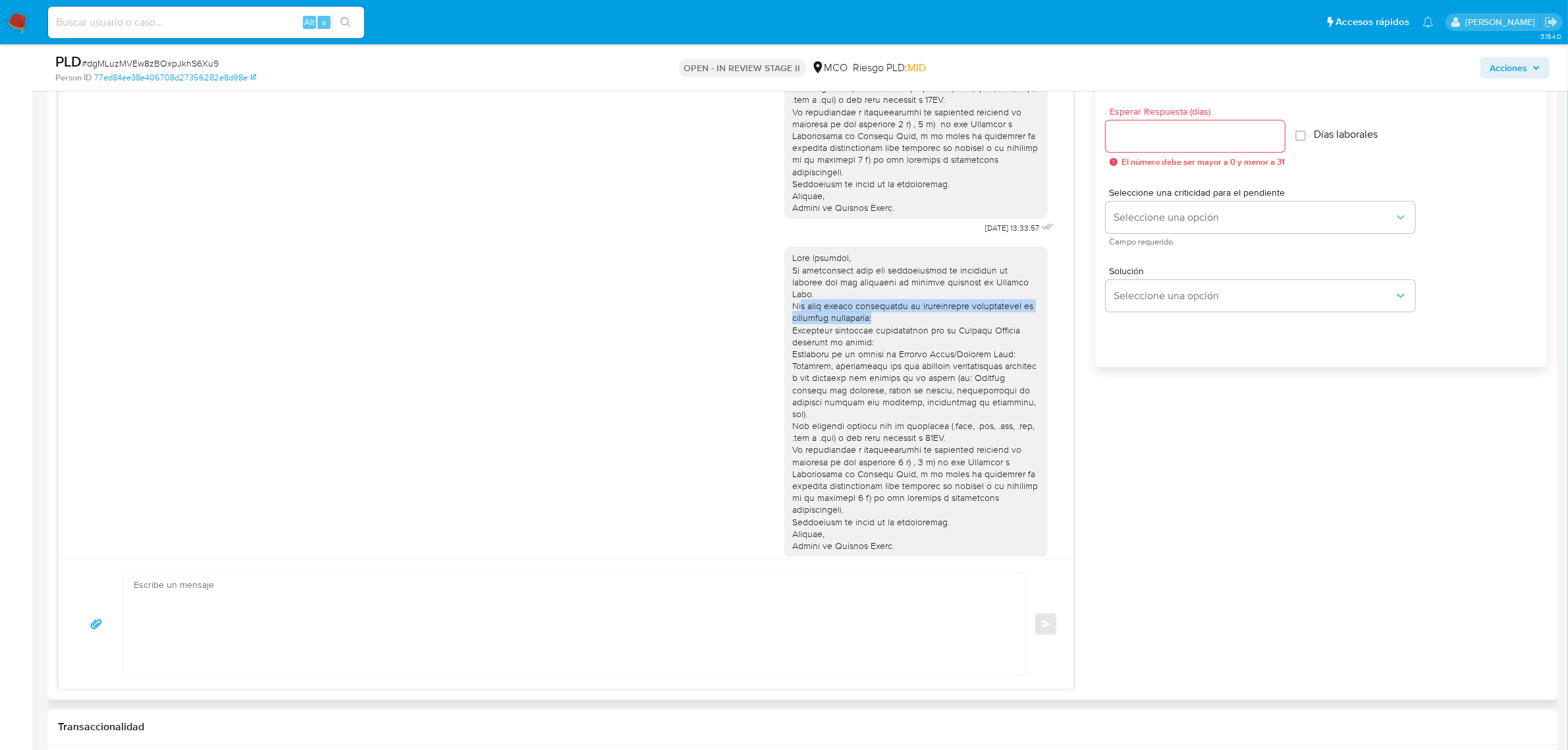
click at [996, 305] on div at bounding box center [916, 401] width 248 height 300
drag, startPoint x: 999, startPoint y: 306, endPoint x: 993, endPoint y: 311, distance: 7.8
click at [999, 308] on div at bounding box center [916, 401] width 248 height 300
drag, startPoint x: 831, startPoint y: 320, endPoint x: 817, endPoint y: 323, distance: 14.3
click at [830, 320] on div at bounding box center [916, 401] width 248 height 300
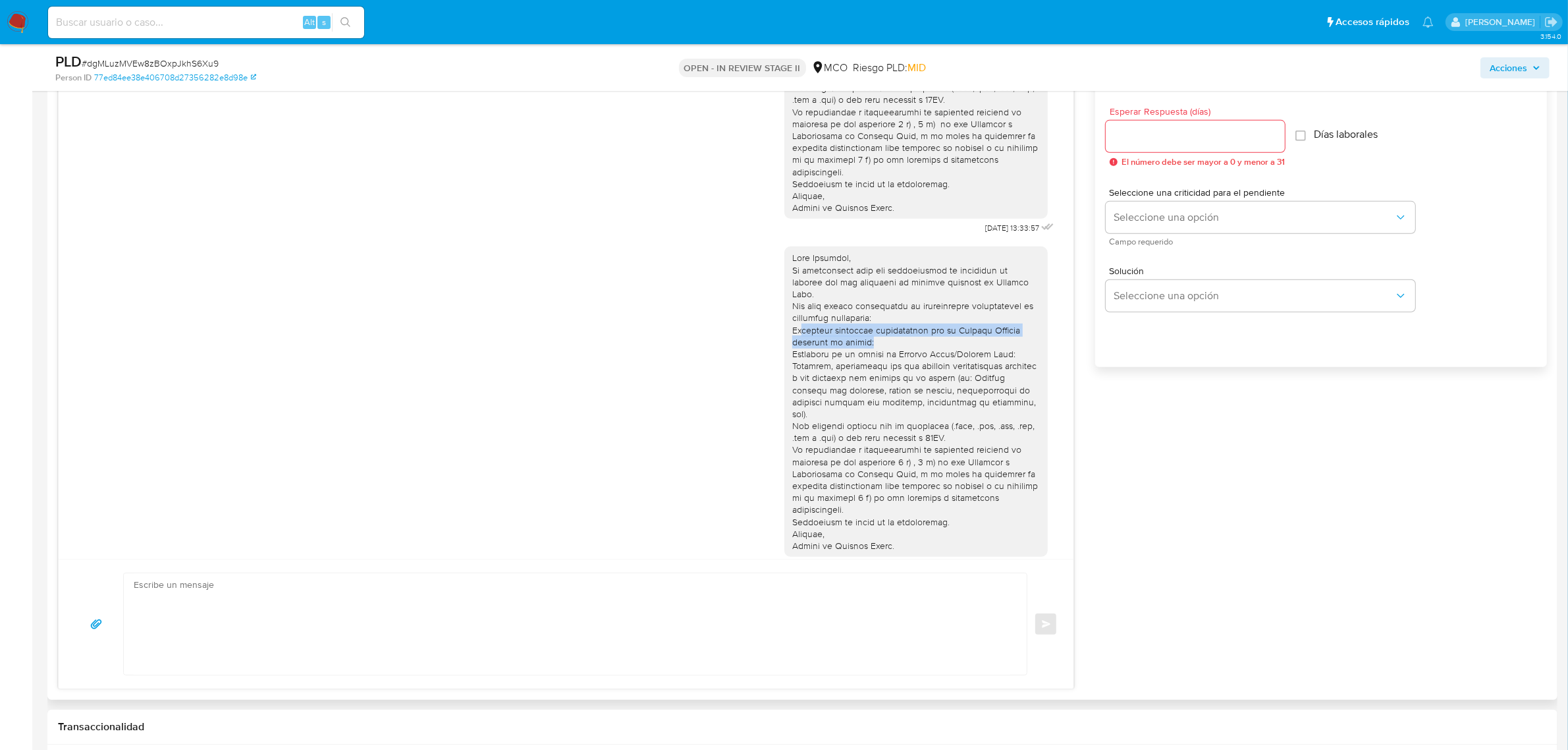
drag, startPoint x: 789, startPoint y: 321, endPoint x: 978, endPoint y: 328, distance: 189.1
click at [976, 328] on div at bounding box center [916, 401] width 248 height 300
click at [982, 334] on div at bounding box center [916, 401] width 248 height 300
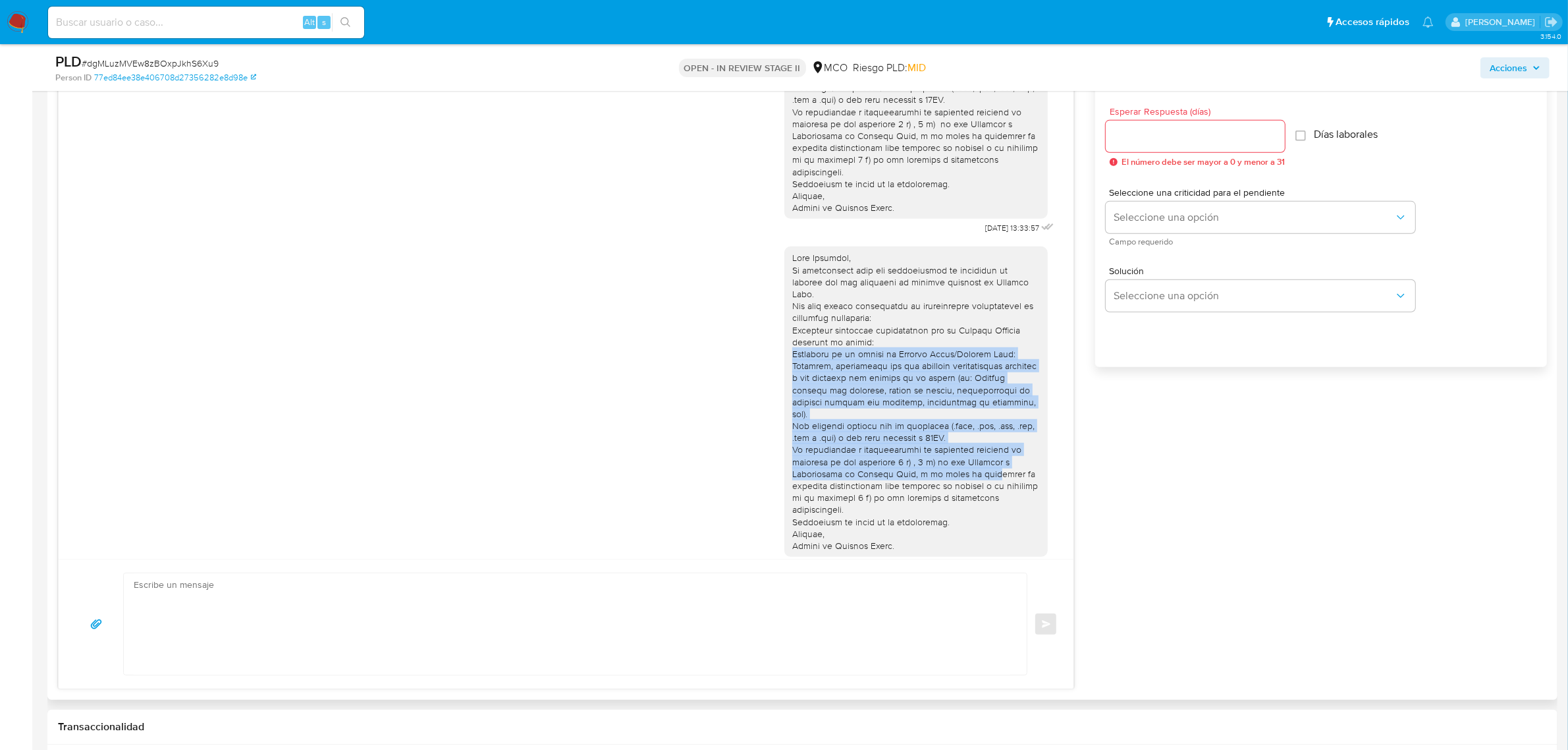
drag, startPoint x: 779, startPoint y: 341, endPoint x: 952, endPoint y: 456, distance: 207.7
click at [973, 451] on div at bounding box center [916, 401] width 263 height 310
click at [908, 447] on div at bounding box center [916, 401] width 248 height 300
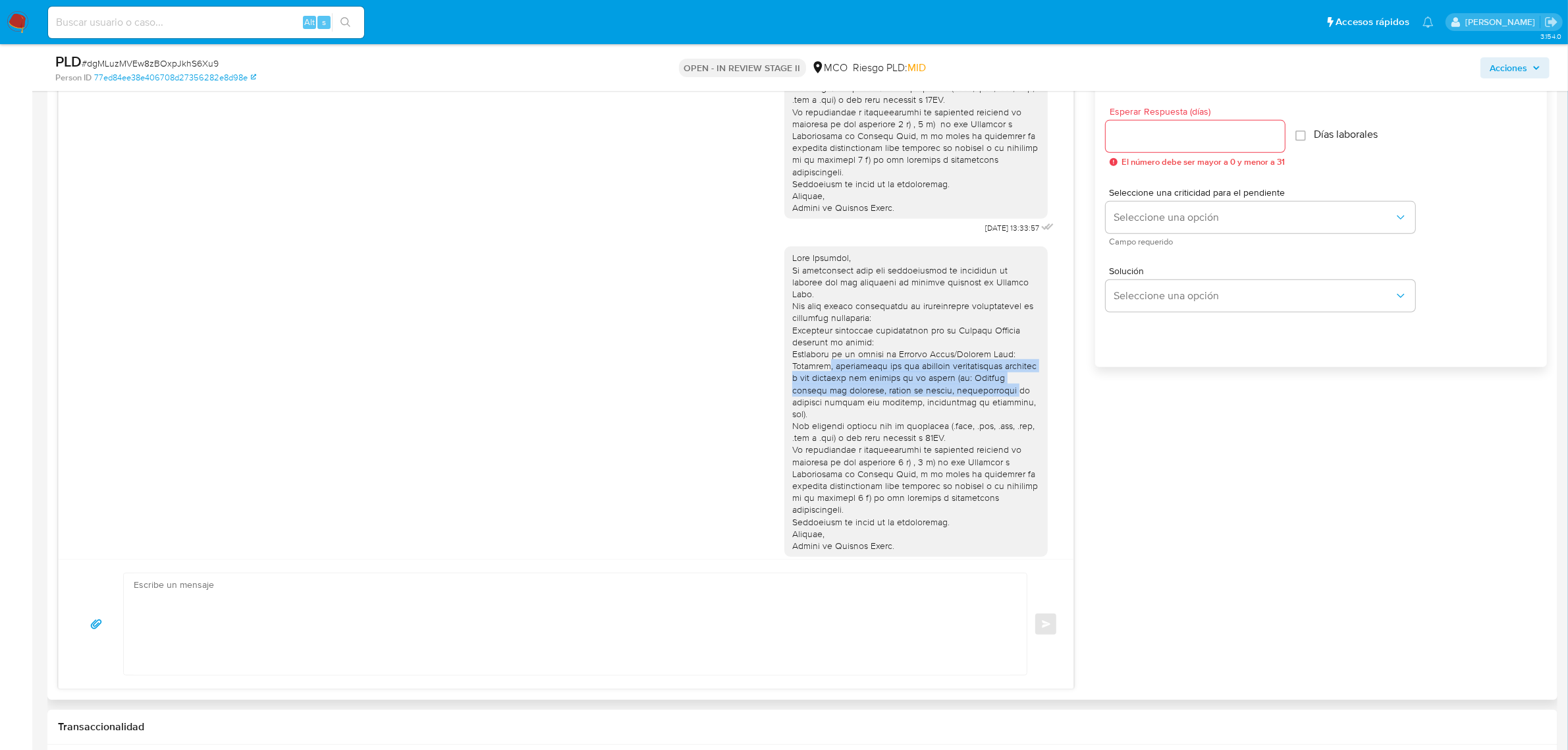
drag, startPoint x: 818, startPoint y: 356, endPoint x: 984, endPoint y: 390, distance: 169.4
click at [990, 379] on div at bounding box center [916, 401] width 248 height 300
drag, startPoint x: 970, startPoint y: 403, endPoint x: 908, endPoint y: 413, distance: 62.8
click at [968, 404] on div at bounding box center [916, 401] width 248 height 300
drag, startPoint x: 851, startPoint y: 369, endPoint x: 984, endPoint y: 372, distance: 133.0
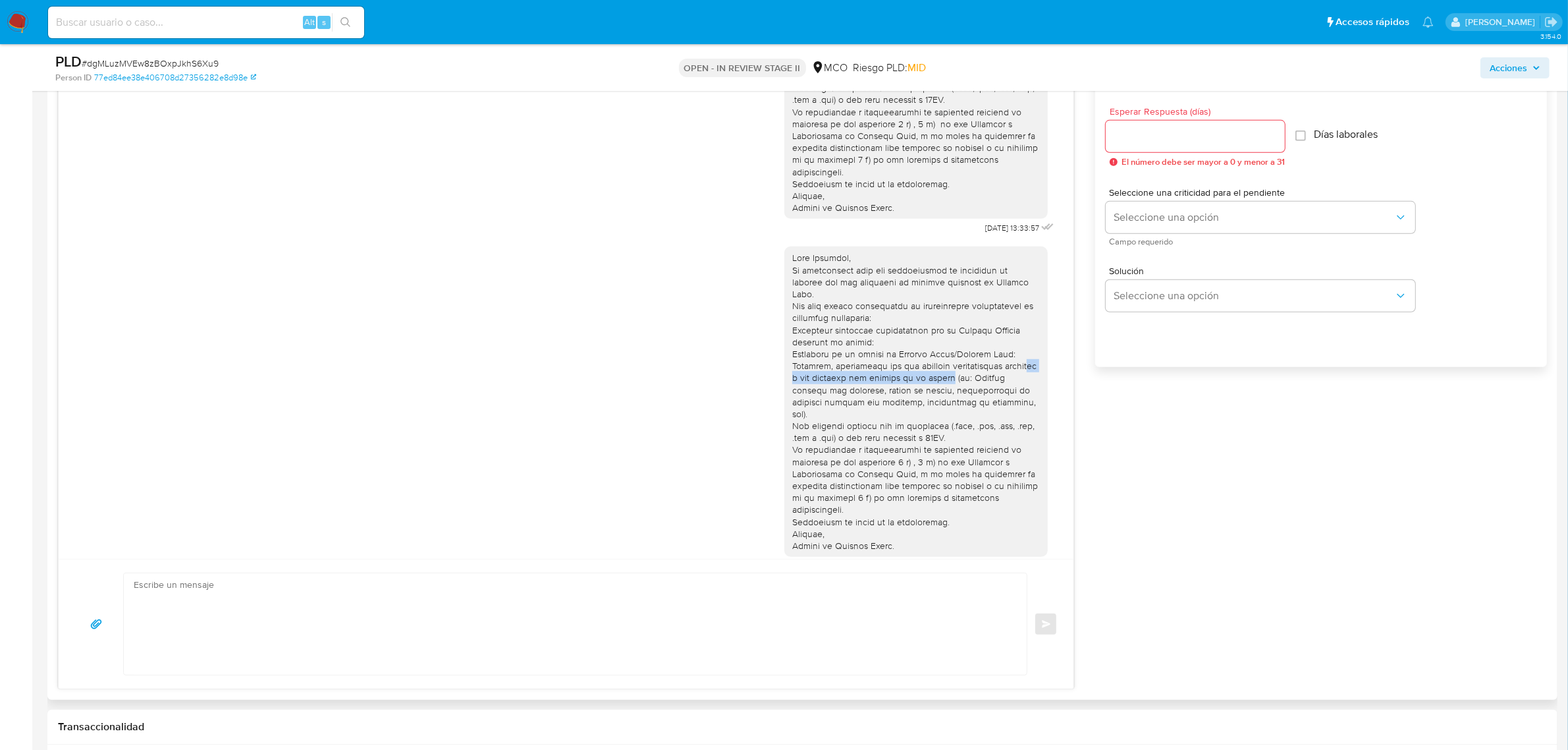
click at [979, 372] on div at bounding box center [916, 401] width 248 height 300
click at [991, 372] on div at bounding box center [916, 401] width 248 height 300
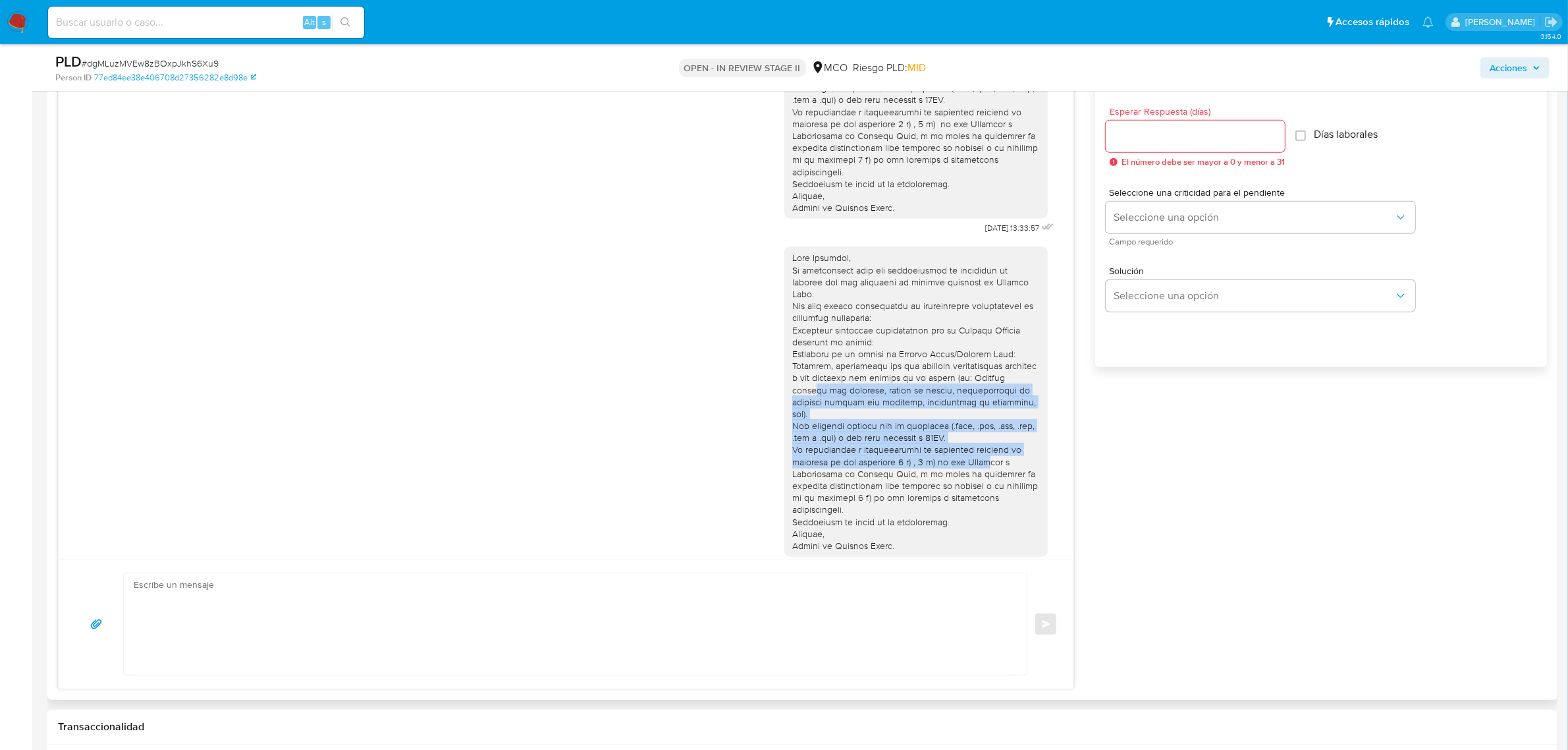
drag, startPoint x: 804, startPoint y: 383, endPoint x: 959, endPoint y: 440, distance: 165.1
click at [963, 437] on div at bounding box center [916, 401] width 248 height 300
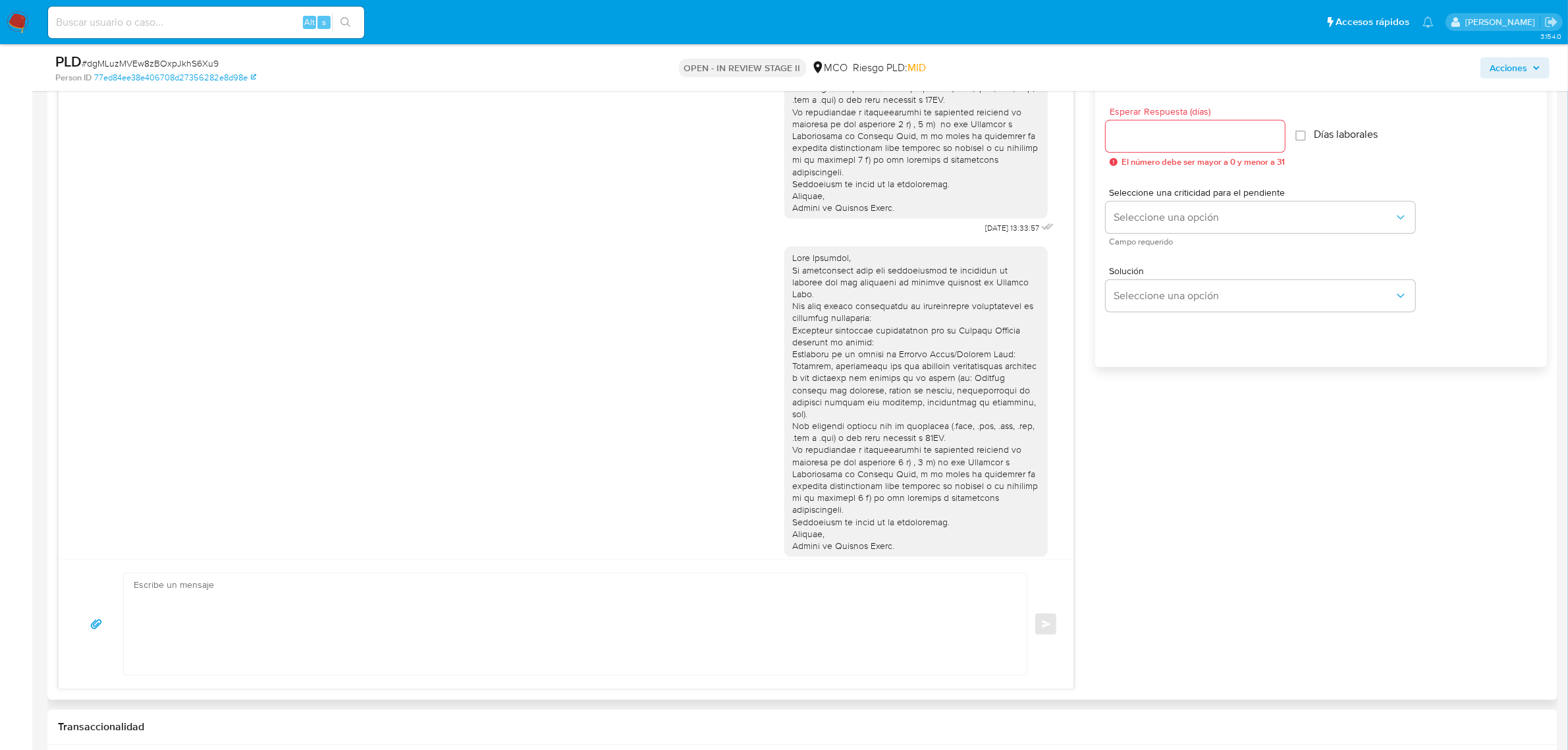
click at [856, 450] on div at bounding box center [916, 401] width 248 height 300
drag, startPoint x: 891, startPoint y: 434, endPoint x: 986, endPoint y: 452, distance: 96.7
click at [986, 451] on div at bounding box center [916, 401] width 248 height 300
click at [890, 471] on div at bounding box center [916, 401] width 248 height 300
drag, startPoint x: 857, startPoint y: 451, endPoint x: 976, endPoint y: 452, distance: 119.0
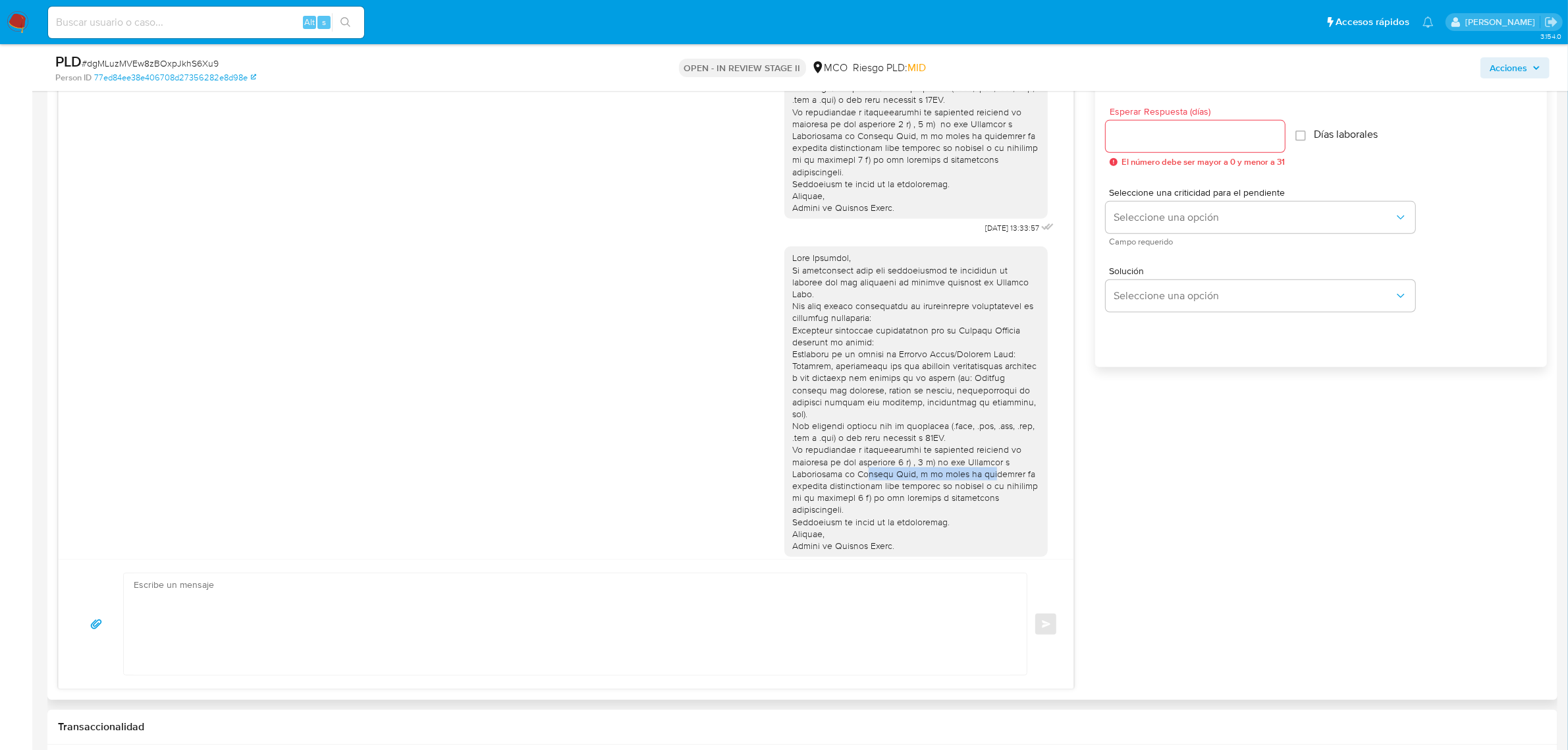
click at [973, 452] on div at bounding box center [916, 401] width 248 height 300
click at [984, 452] on div at bounding box center [916, 401] width 248 height 300
drag, startPoint x: 796, startPoint y: 465, endPoint x: 999, endPoint y: 462, distance: 203.0
click at [997, 461] on div at bounding box center [916, 401] width 248 height 300
click at [1003, 462] on div at bounding box center [916, 401] width 248 height 300
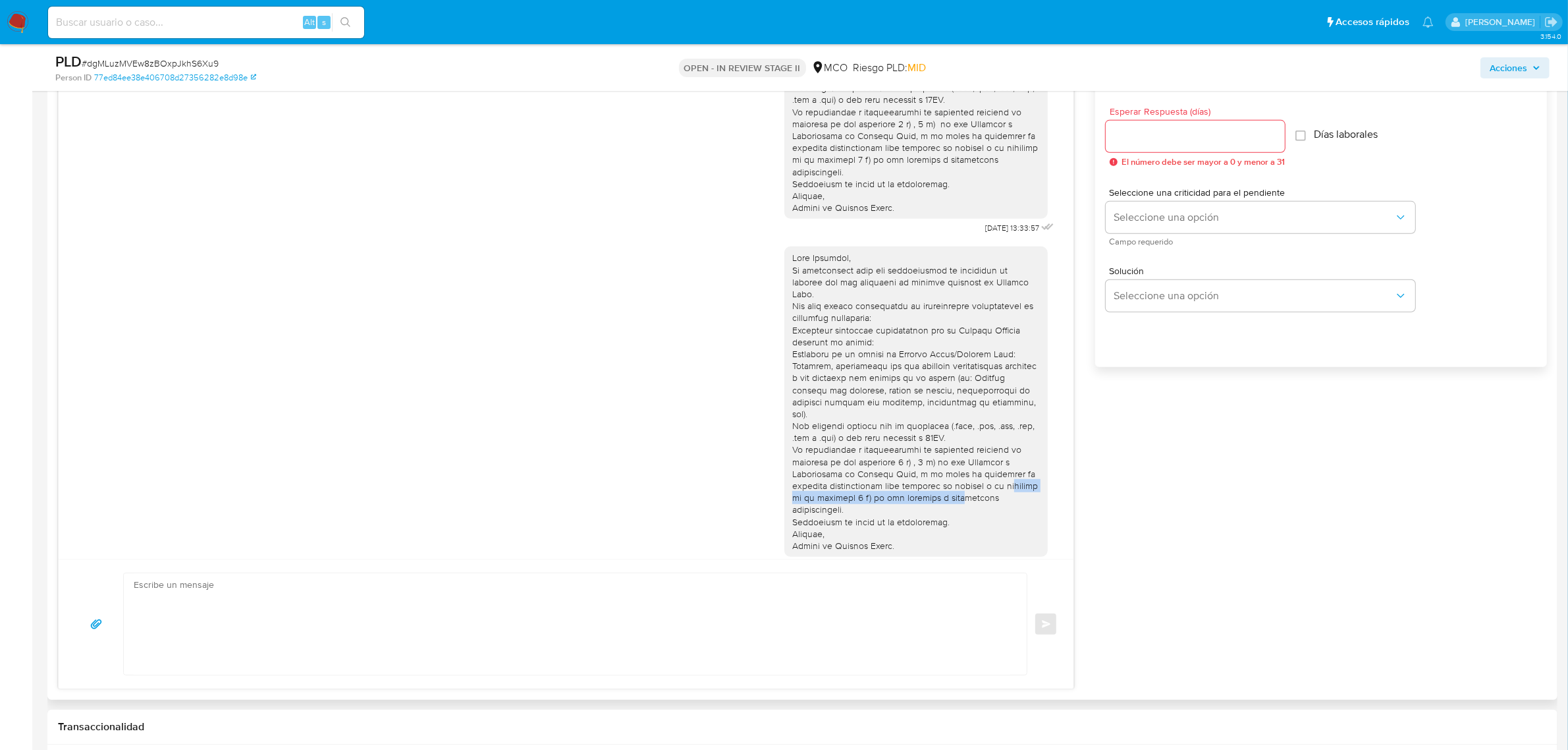
drag, startPoint x: 788, startPoint y: 476, endPoint x: 988, endPoint y: 472, distance: 200.0
click at [981, 473] on div at bounding box center [916, 401] width 248 height 300
click at [988, 472] on div at bounding box center [916, 401] width 248 height 300
drag, startPoint x: 792, startPoint y: 492, endPoint x: 911, endPoint y: 492, distance: 119.0
click at [898, 492] on div at bounding box center [916, 401] width 248 height 300
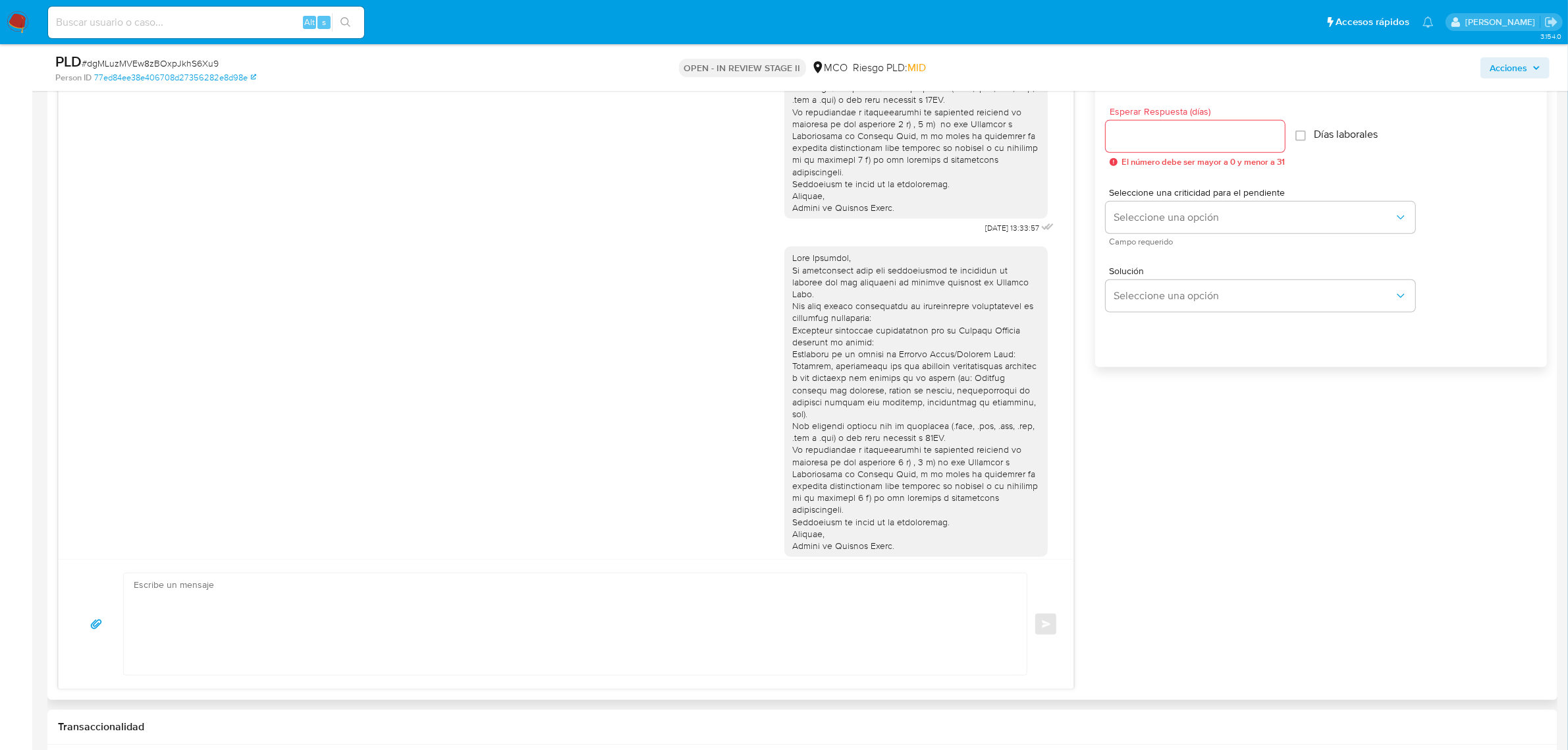
drag, startPoint x: 913, startPoint y: 498, endPoint x: 870, endPoint y: 504, distance: 43.4
click at [911, 498] on div at bounding box center [916, 401] width 248 height 300
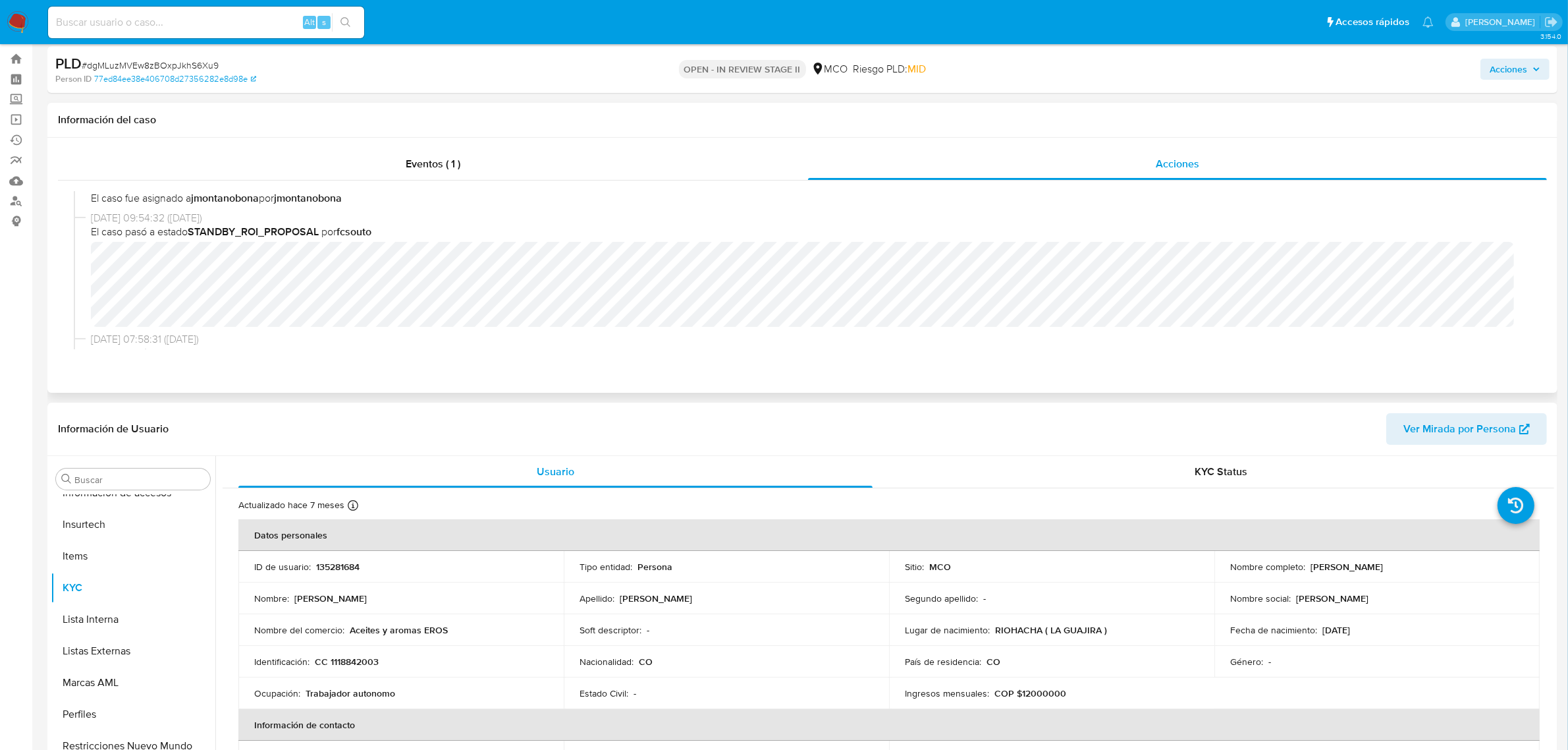
scroll to position [0, 0]
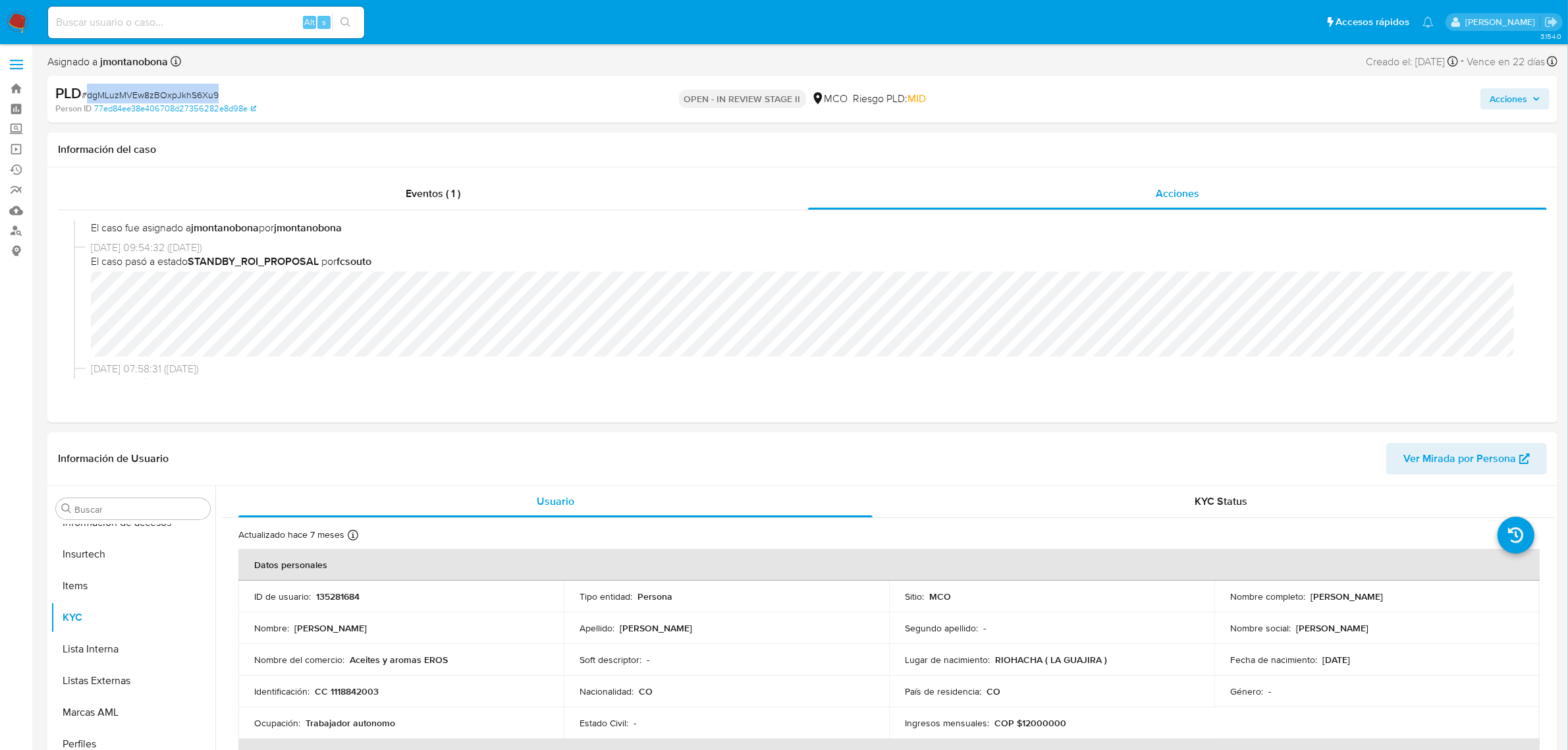
drag, startPoint x: 222, startPoint y: 94, endPoint x: 87, endPoint y: 99, distance: 135.1
click at [87, 99] on div "PLD # dgMLuzMVEw8zBOxpJkhS6Xu9" at bounding box center [302, 93] width 494 height 19
copy span "dgMLuzMVEw8zBOxpJkhS6Xu9"
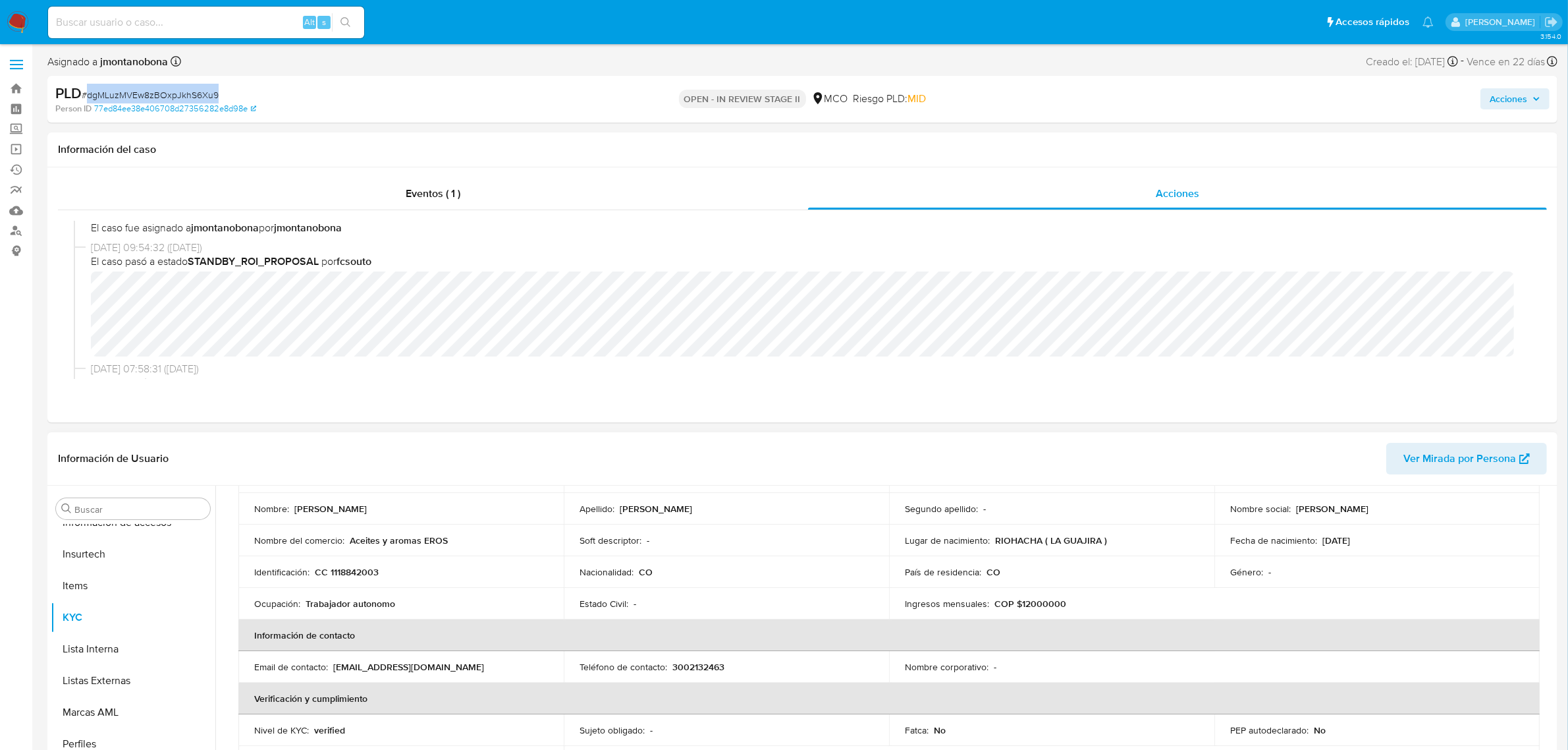
scroll to position [82, 0]
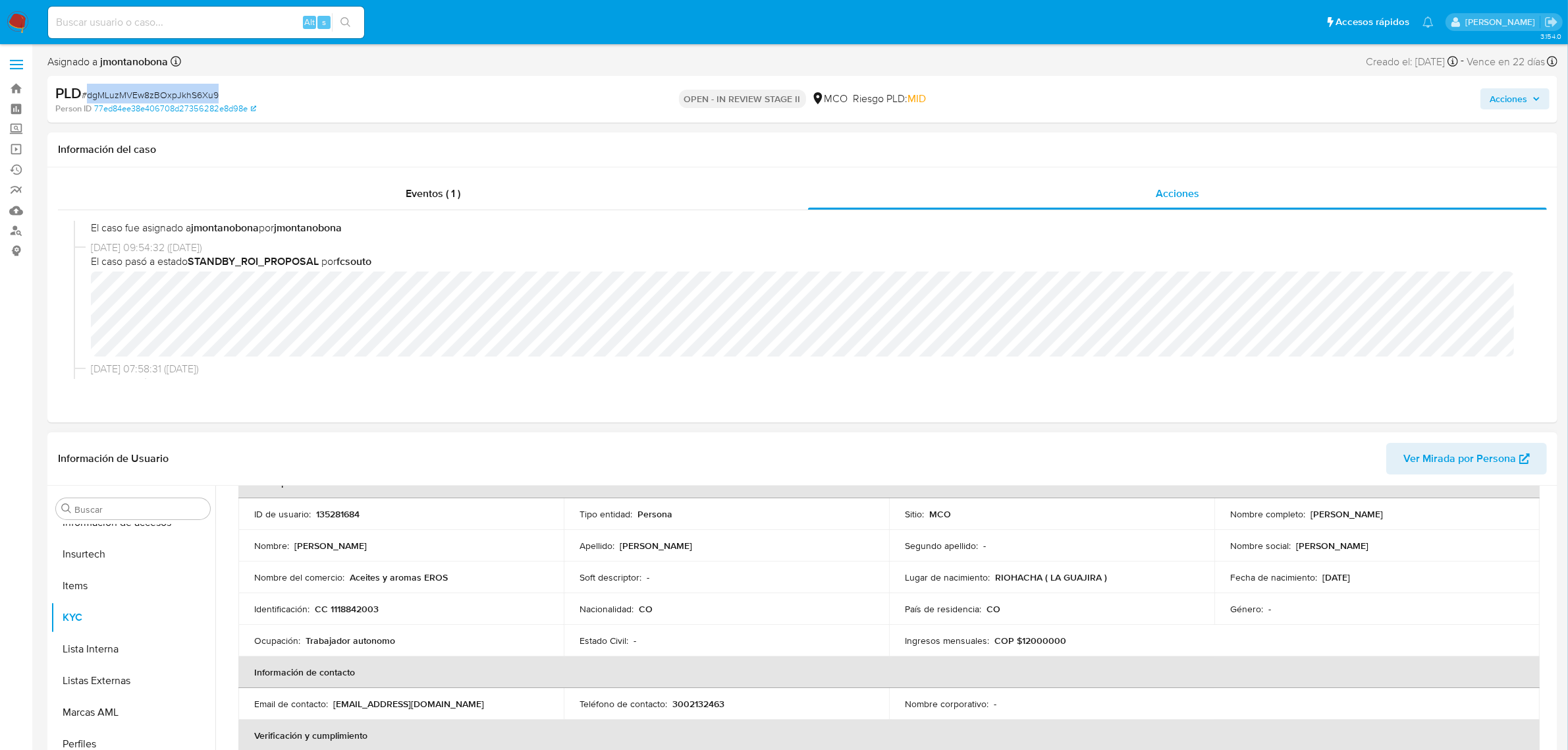
drag, startPoint x: 1308, startPoint y: 516, endPoint x: 1427, endPoint y: 518, distance: 119.0
click at [1427, 518] on div "Nombre completo : Evaristo Jose Solano Carrillo" at bounding box center [1377, 514] width 294 height 12
copy p "Evaristo Jose Solano Carrillo"
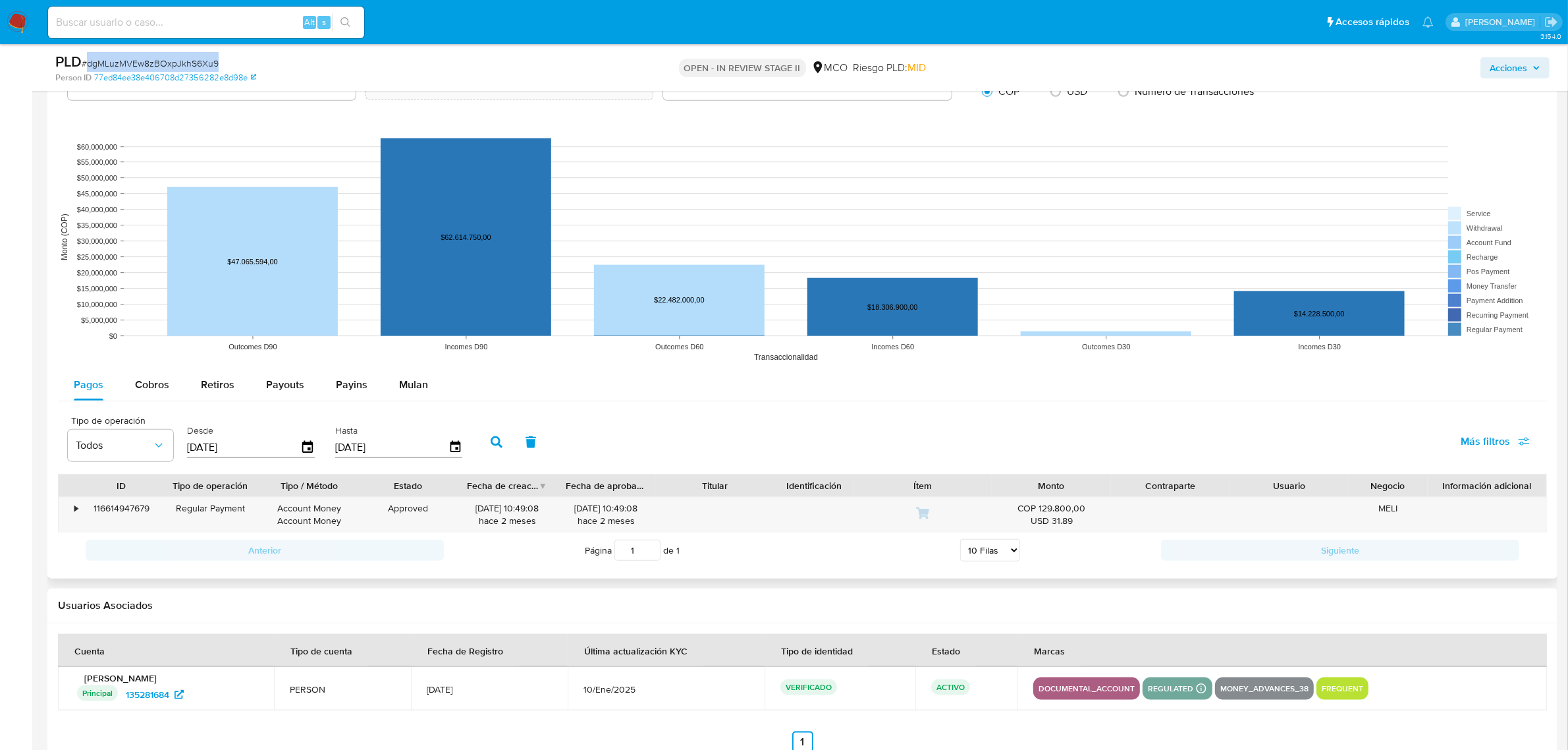
scroll to position [1691, 0]
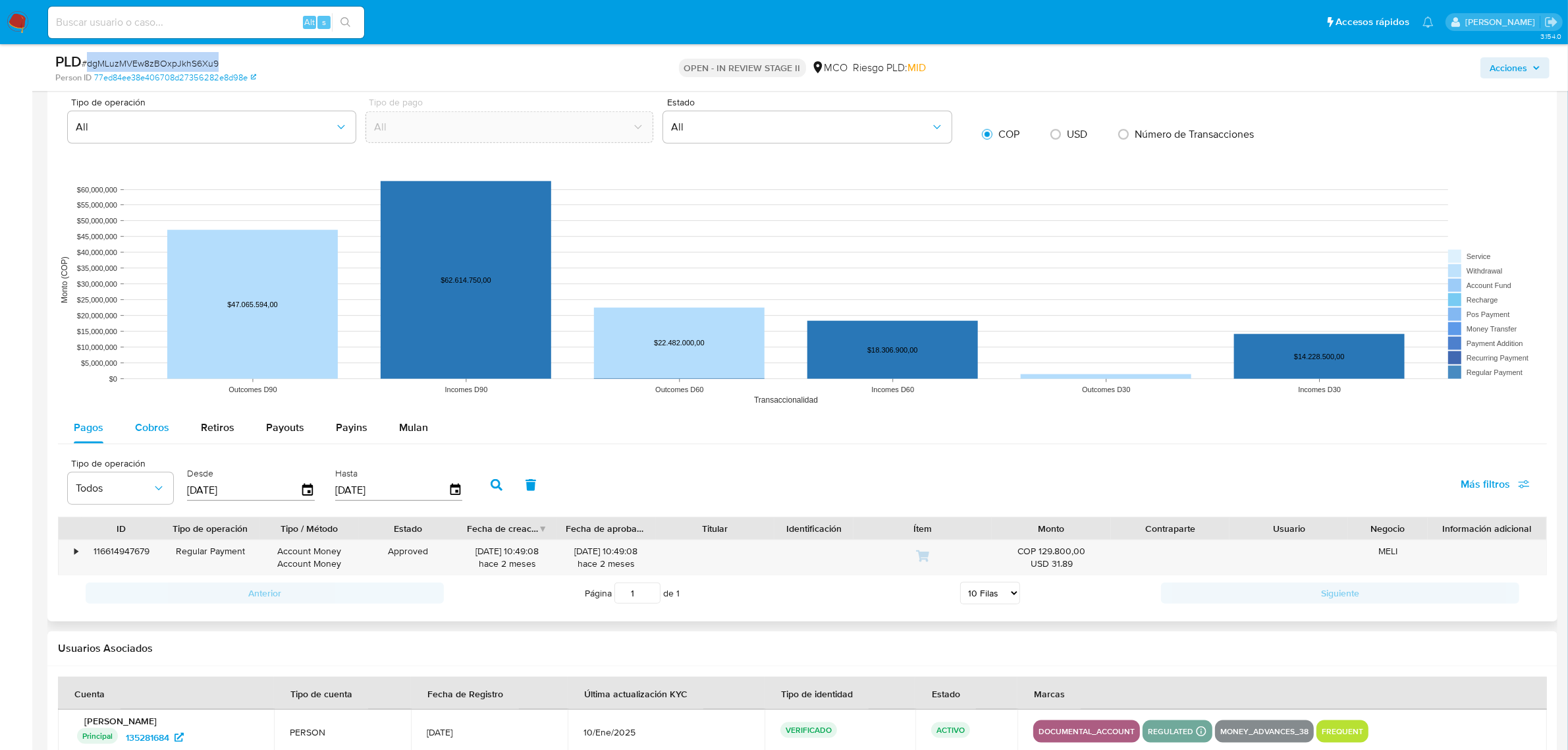
click at [158, 423] on span "Cobros" at bounding box center [152, 427] width 34 height 15
select select "10"
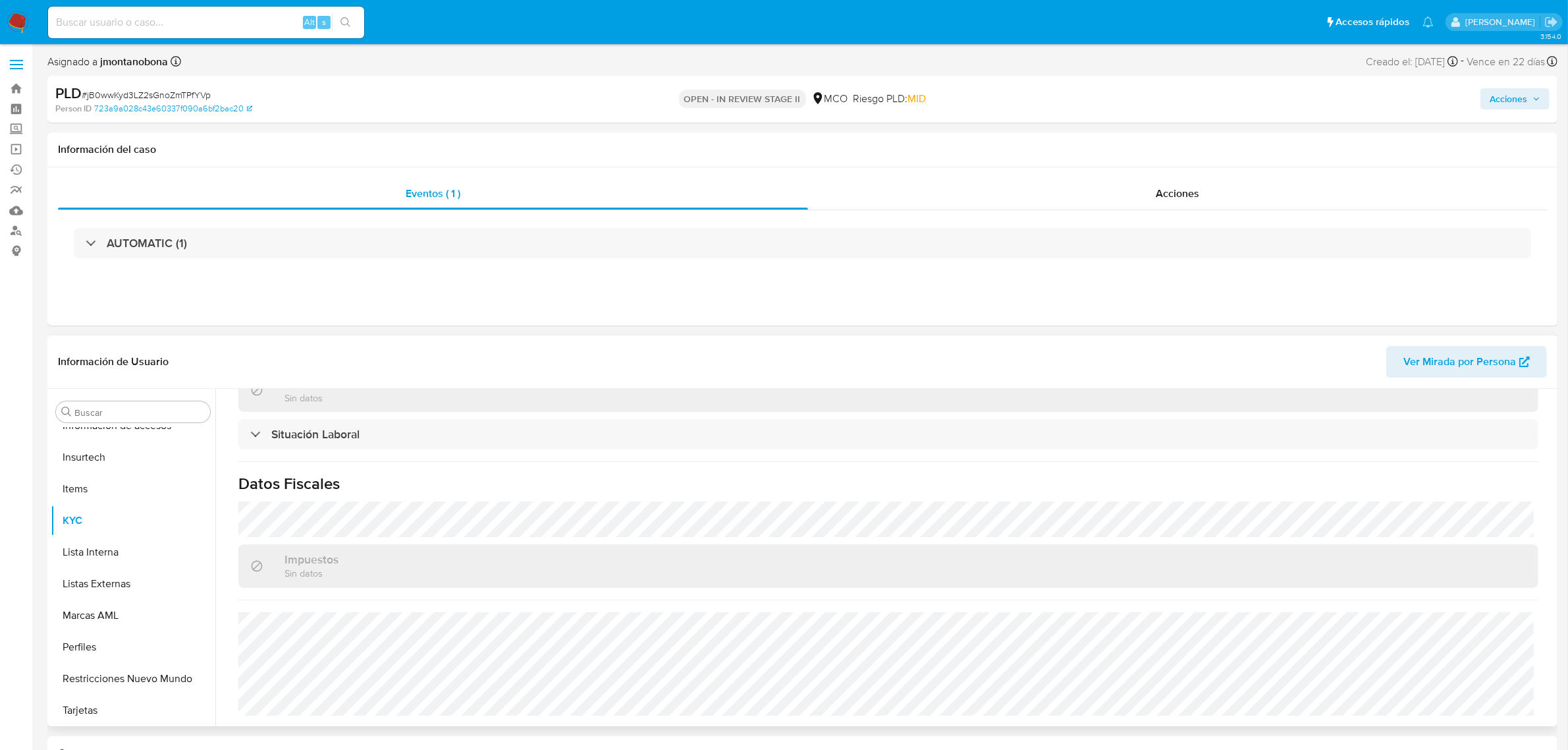
scroll to position [656, 0]
select select "10"
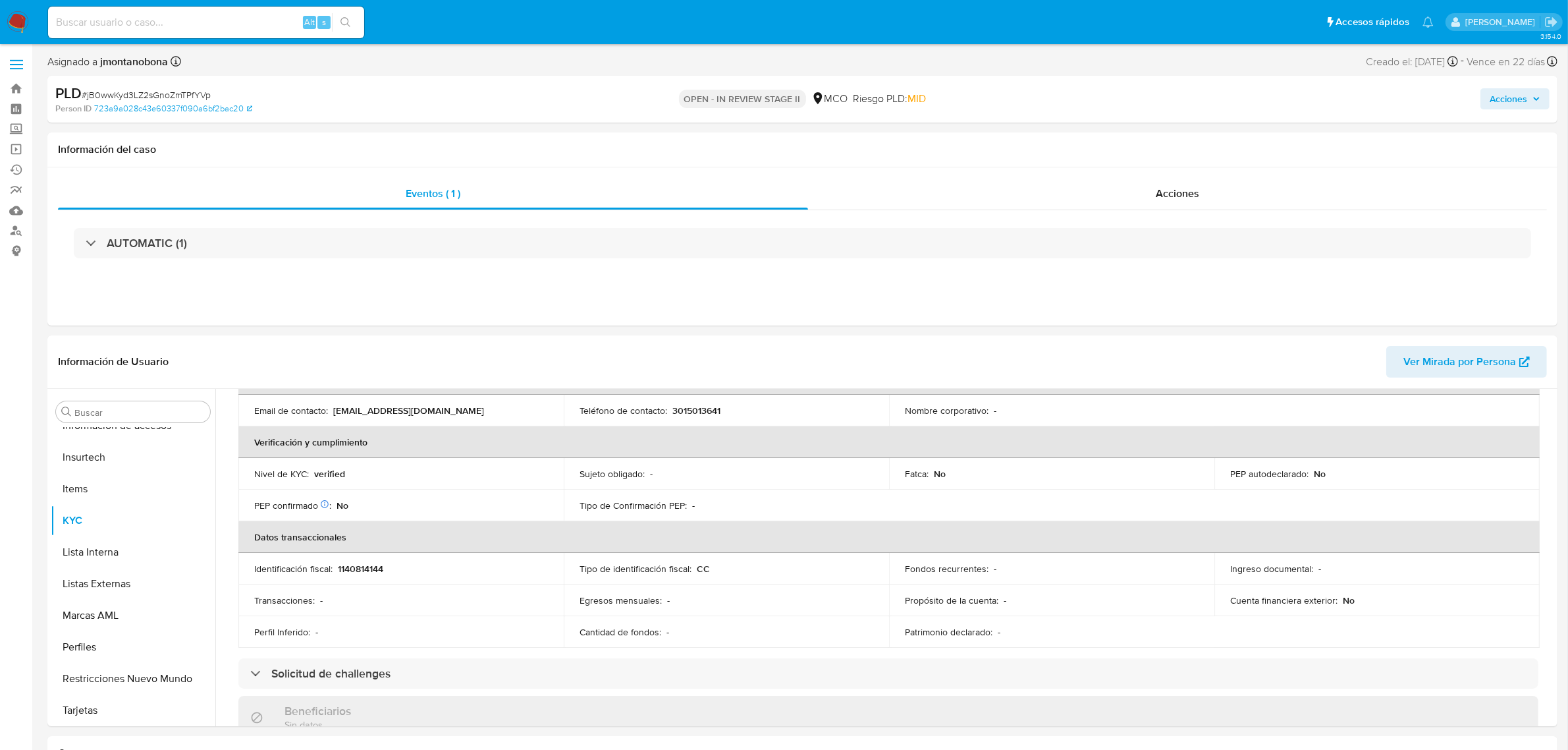
scroll to position [245, 0]
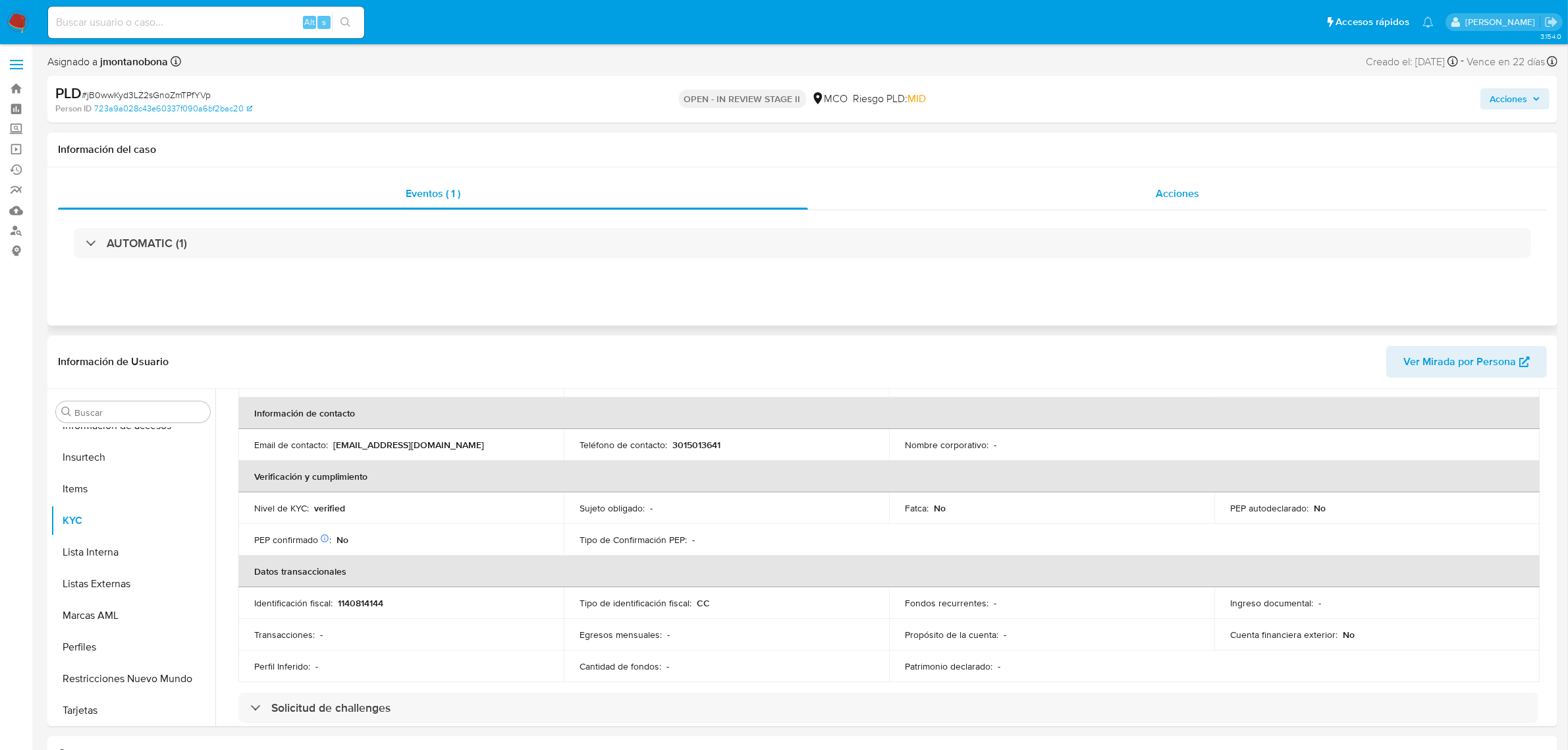
click at [1165, 188] on span "Acciones" at bounding box center [1178, 193] width 43 height 15
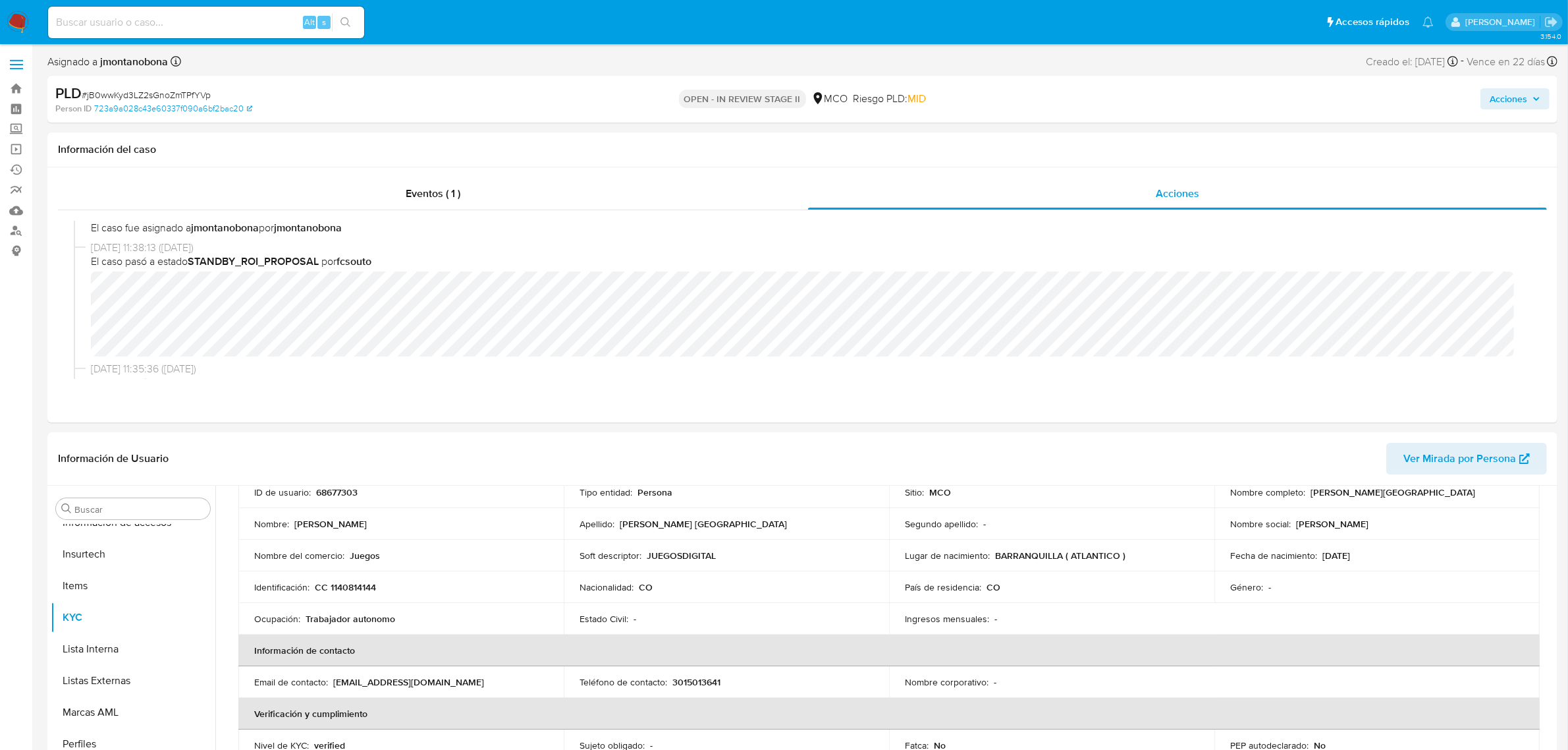
scroll to position [79, 0]
